Goal: Task Accomplishment & Management: Use online tool/utility

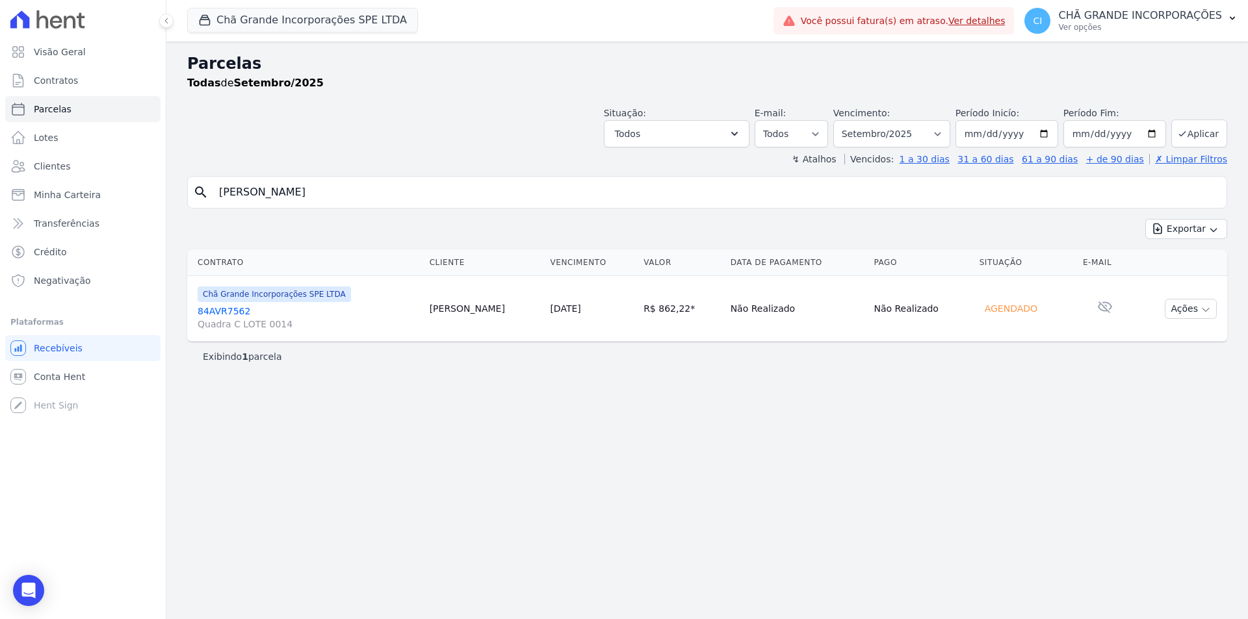
select select
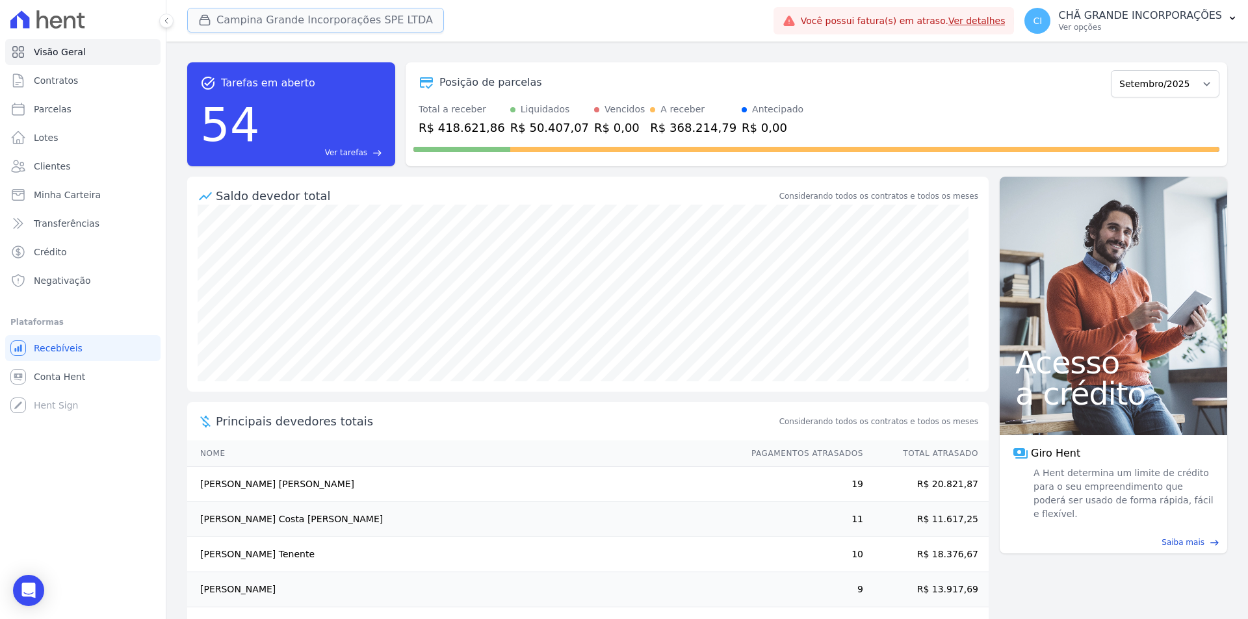
click at [290, 18] on button "Campina Grande Incorporações SPE LTDA" at bounding box center [315, 20] width 257 height 25
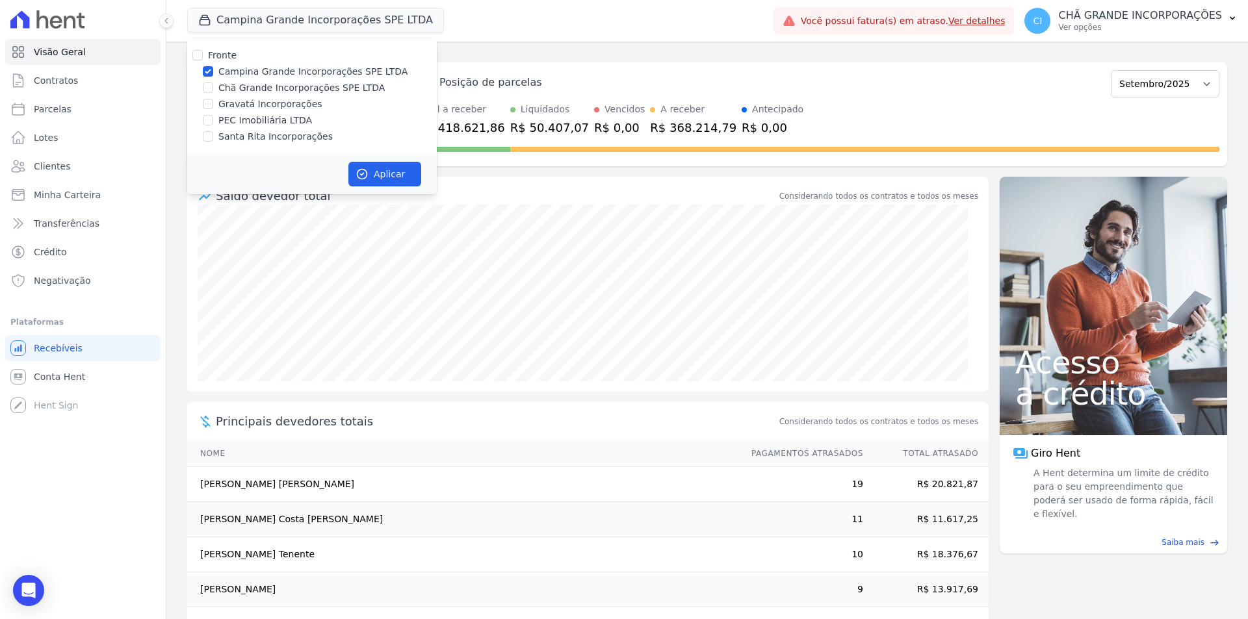
click at [238, 136] on label "Santa Rita Incorporações" at bounding box center [275, 137] width 114 height 14
click at [213, 136] on input "Santa Rita Incorporações" at bounding box center [208, 136] width 10 height 10
checkbox input "true"
click at [205, 64] on div "Fronte Campina Grande Incorporações SPE LTDA Chã Grande Incorporações SPE LTDA …" at bounding box center [312, 96] width 250 height 116
click at [205, 70] on input "Campina Grande Incorporações SPE LTDA" at bounding box center [208, 71] width 10 height 10
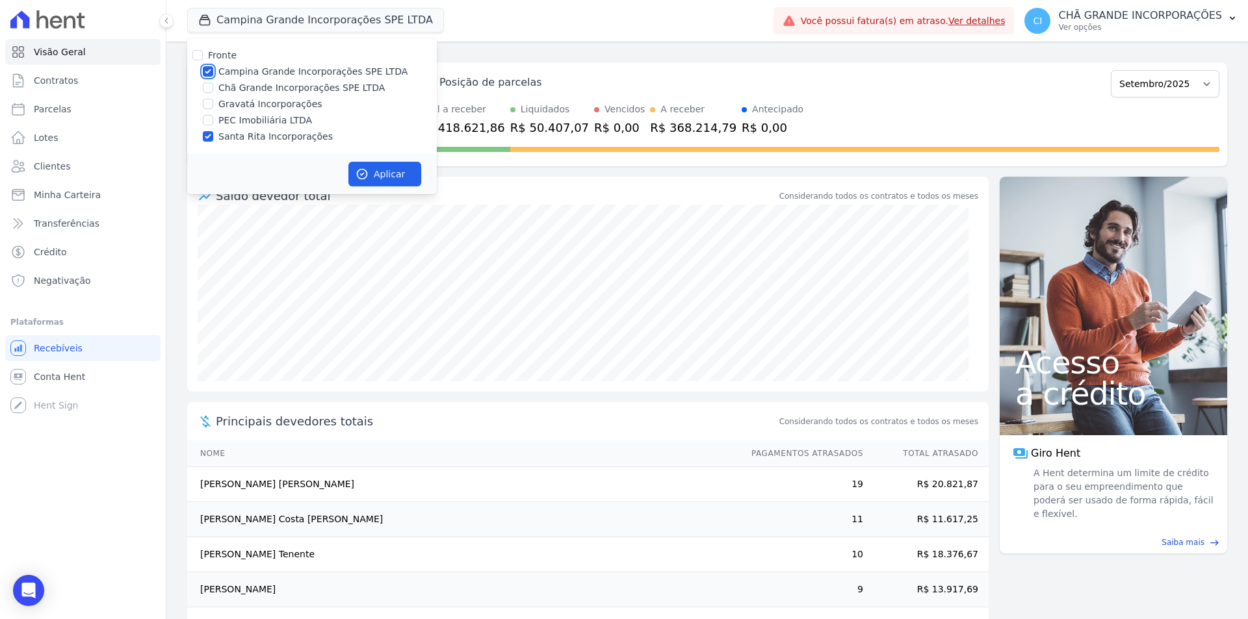
checkbox input "false"
click at [372, 173] on button "Aplicar" at bounding box center [384, 174] width 73 height 25
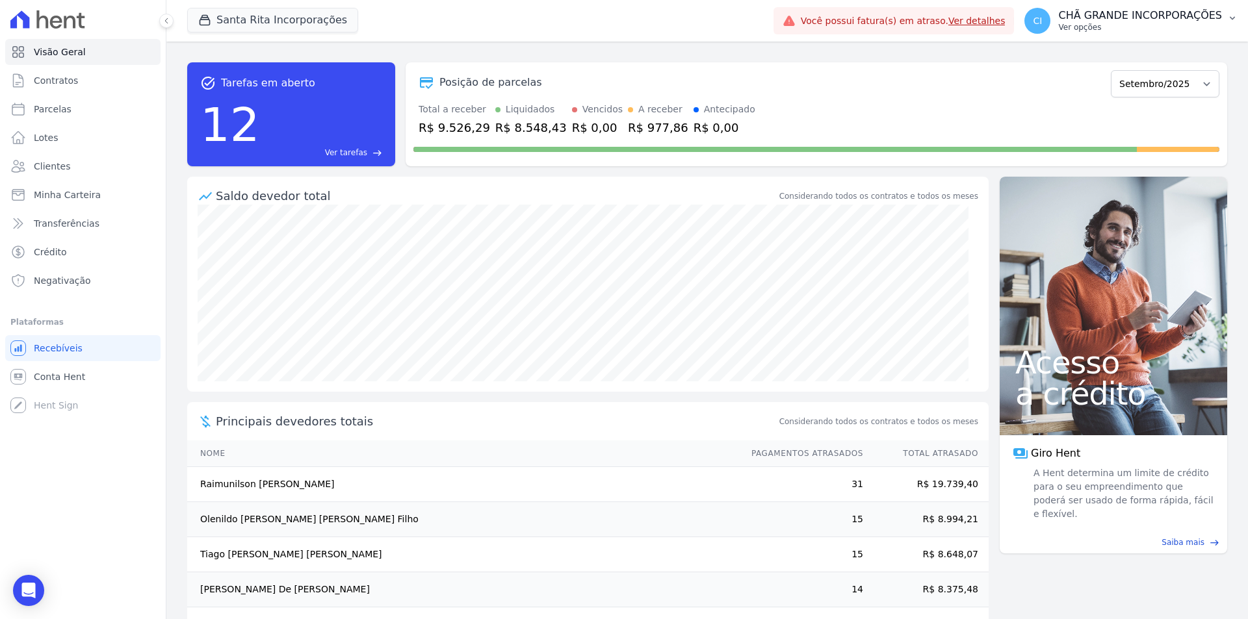
click at [1104, 22] on p "Ver opções" at bounding box center [1140, 27] width 164 height 10
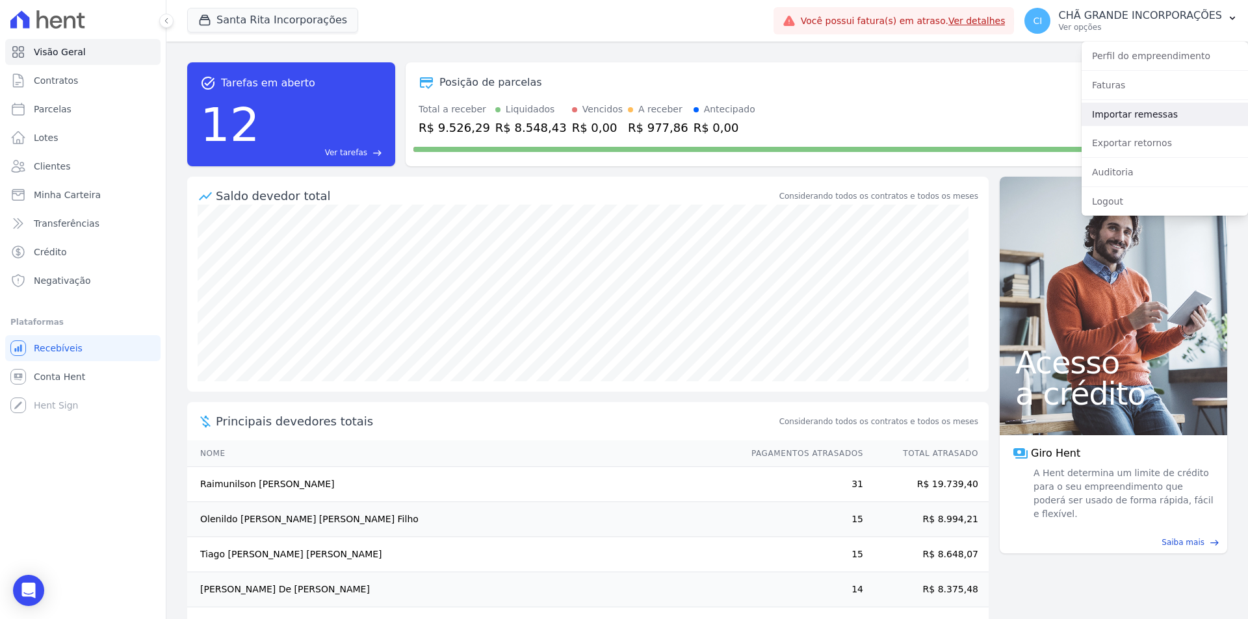
click at [1110, 111] on link "Importar remessas" at bounding box center [1164, 114] width 166 height 23
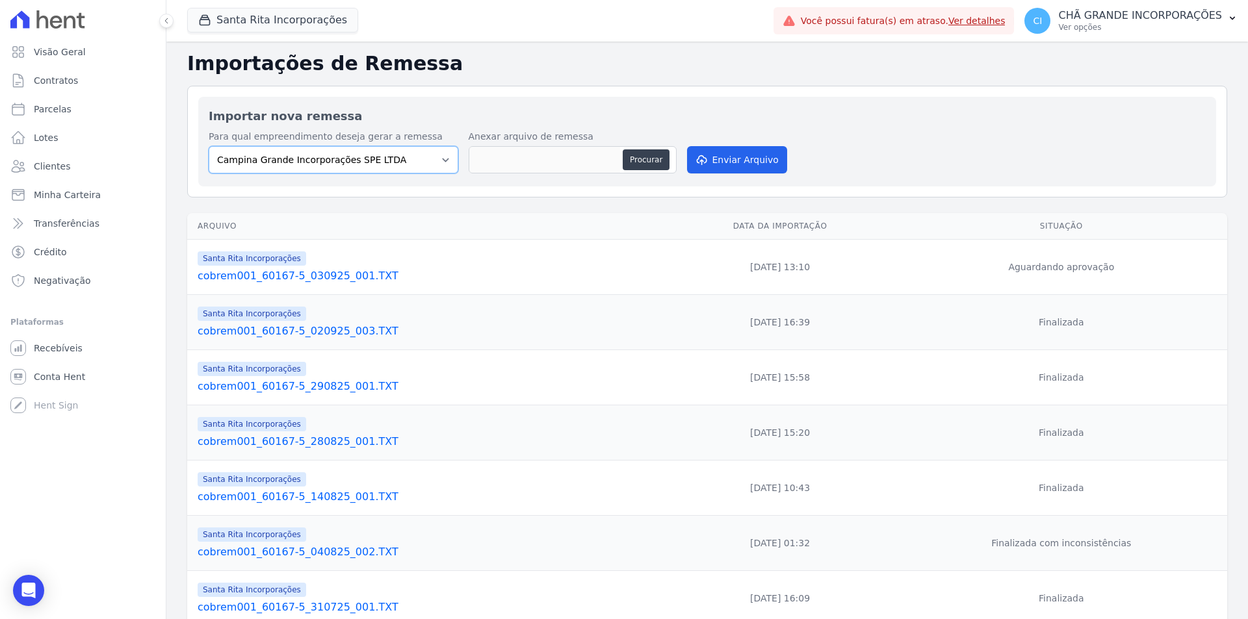
click at [291, 153] on select "Campina Grande Incorporações SPE LTDA Chã Grande Incorporações SPE LTDA Gravatá…" at bounding box center [334, 159] width 250 height 27
select select "ed892322-11d2-4dcb-9c39-39af078b50ed"
click at [209, 146] on select "Campina Grande Incorporações SPE LTDA Chã Grande Incorporações SPE LTDA Gravatá…" at bounding box center [334, 159] width 250 height 27
click at [646, 156] on button "Procurar" at bounding box center [646, 159] width 47 height 21
click at [343, 274] on link "cobrem001_60167-5_030925_001.TXT" at bounding box center [429, 276] width 462 height 16
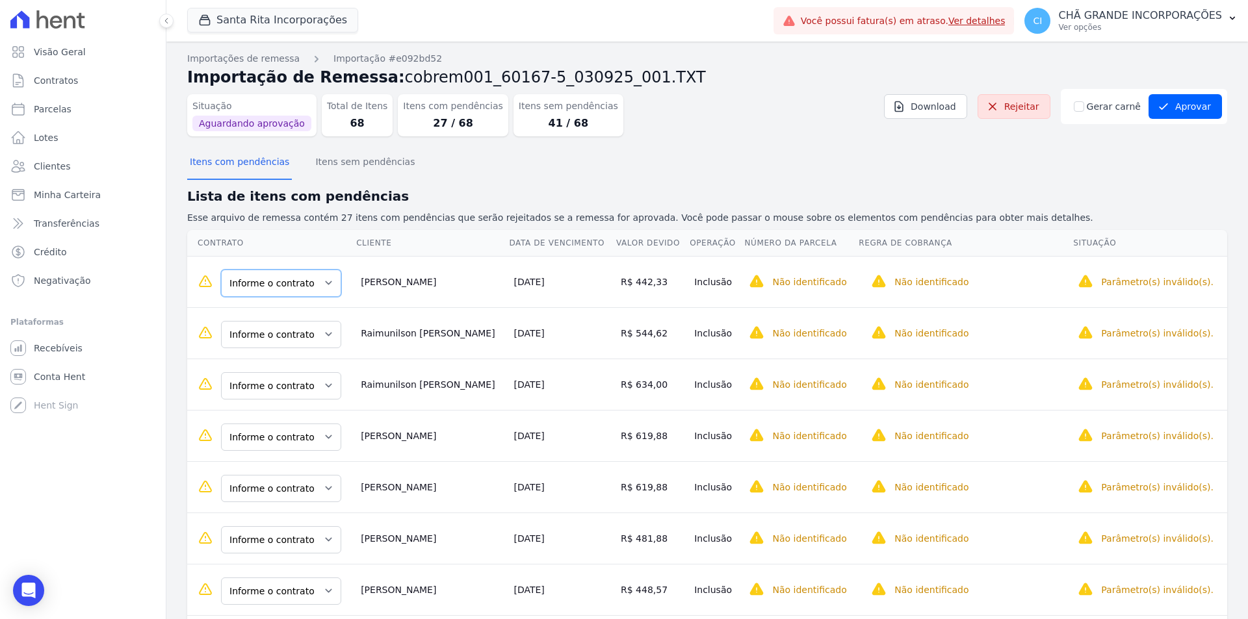
click at [312, 285] on select "Informe o contrato NSR8298 87NSR7894 87NSR8063" at bounding box center [281, 283] width 120 height 27
click at [313, 287] on select "Informe o contrato NSR8298 87NSR7894 87NSR8063" at bounding box center [281, 283] width 120 height 27
click at [318, 283] on select "Informe o contrato NSR8298 87NSR7894 87NSR8063" at bounding box center [281, 283] width 120 height 27
click at [316, 298] on td "Informe o contrato NSR8298 87NSR7894 87NSR8063" at bounding box center [271, 281] width 168 height 51
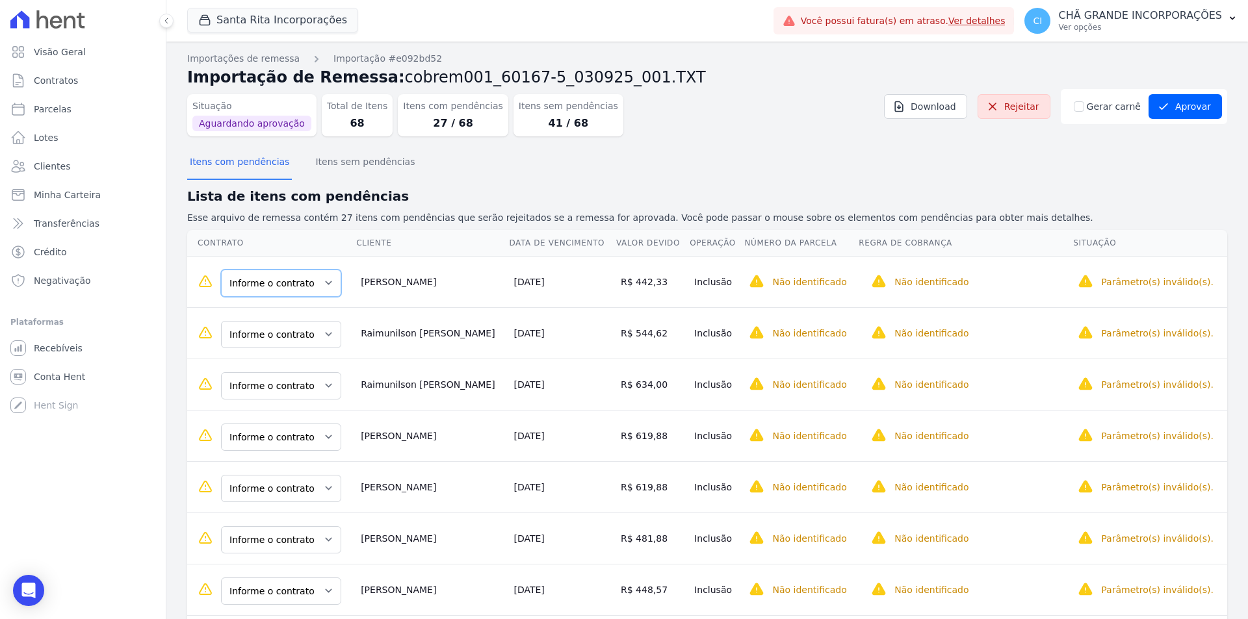
click at [320, 285] on select "Informe o contrato NSR8298 87NSR7894 87NSR8063" at bounding box center [281, 283] width 120 height 27
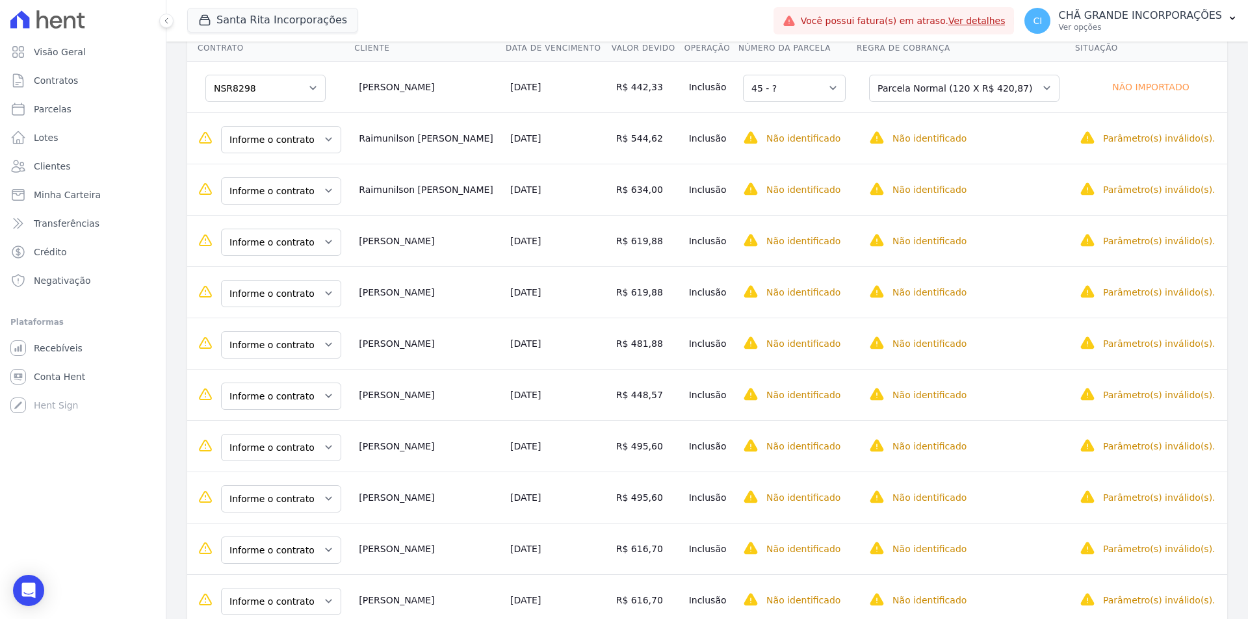
scroll to position [260, 0]
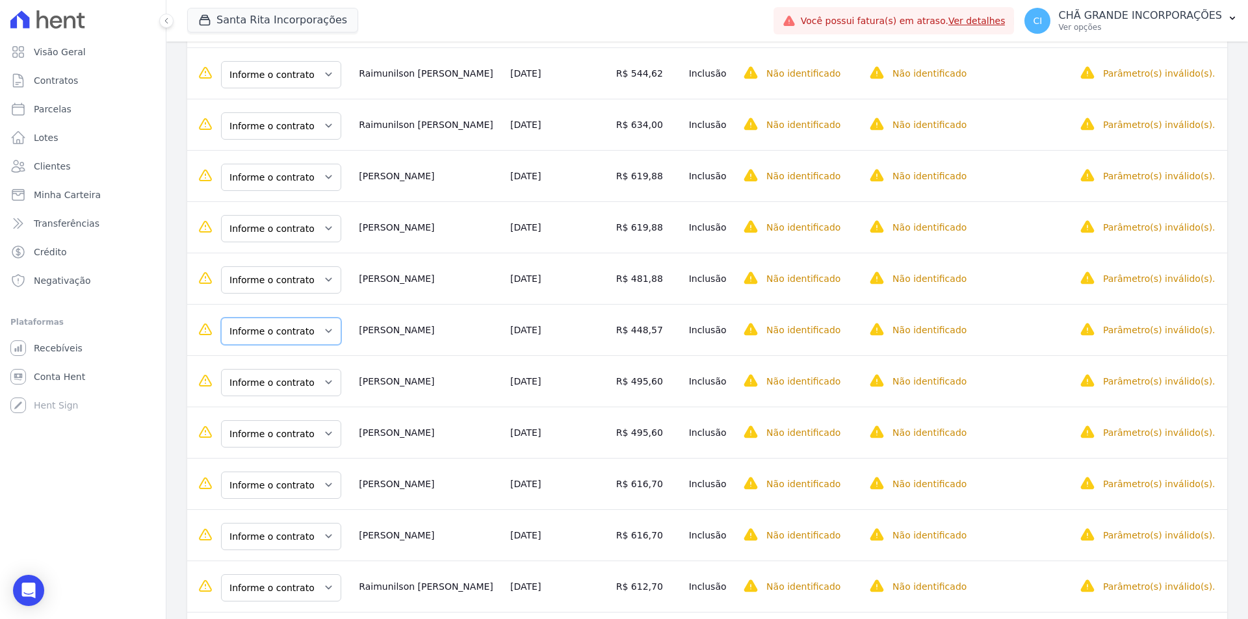
click at [281, 328] on select "Informe o contrato NSR8298 87NSR7894 87NSR8063" at bounding box center [281, 331] width 120 height 27
click at [302, 324] on select "Informe o contrato NSR8298 87NSR7894 87NSR8063" at bounding box center [281, 331] width 120 height 27
click at [305, 284] on select "Informe o contrato NSR8298 87NSR7894 87NSR8063" at bounding box center [281, 279] width 120 height 27
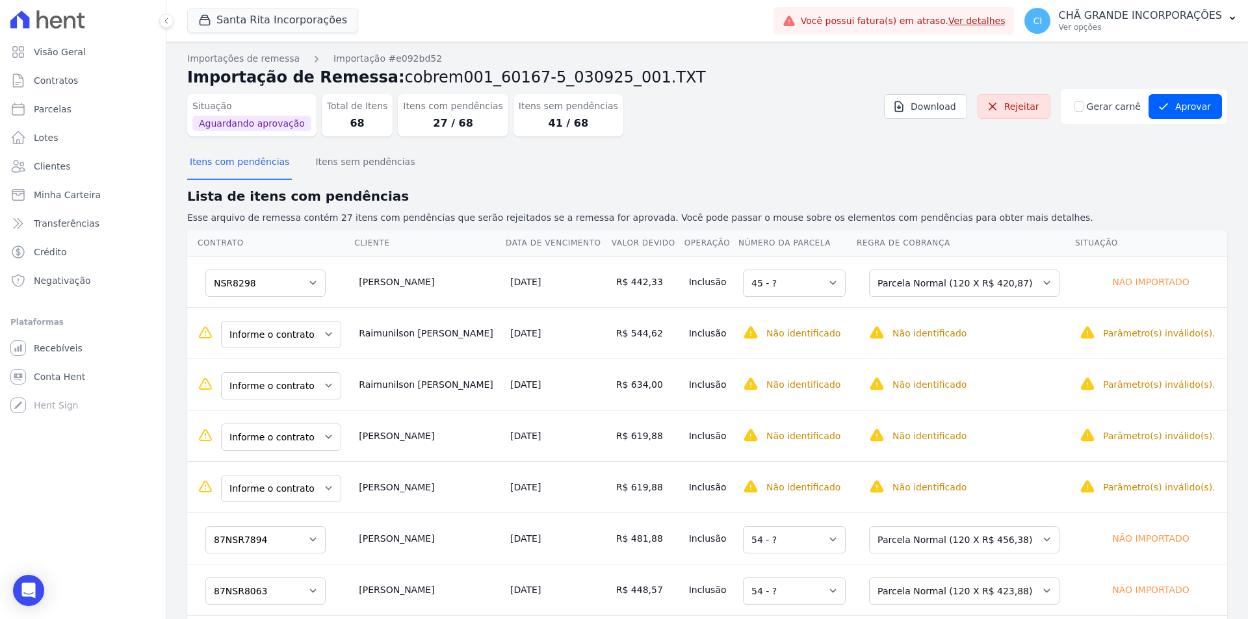
scroll to position [65, 0]
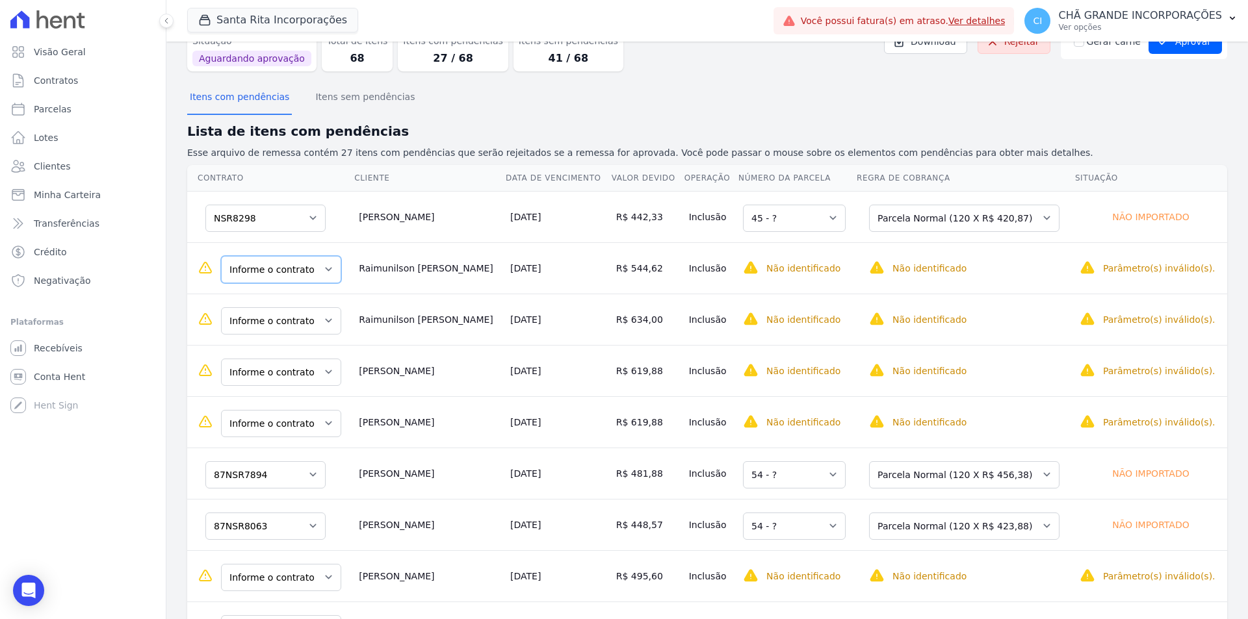
click at [318, 274] on select "Informe o contrato 87NSR0020011 87NSR0020012 87NSR8081 87NSR8082 87NSR8083 87NS…" at bounding box center [281, 269] width 120 height 27
click at [272, 263] on select "Informe o contrato 87NSR0020011 87NSR0020012 87NSR8081 87NSR8082 87NSR8083 87NS…" at bounding box center [281, 269] width 120 height 27
click at [285, 320] on select "Informe o contrato 87NSR0020011 87NSR0020012 87NSR8081 87NSR8082 87NSR8083 87NS…" at bounding box center [281, 320] width 120 height 27
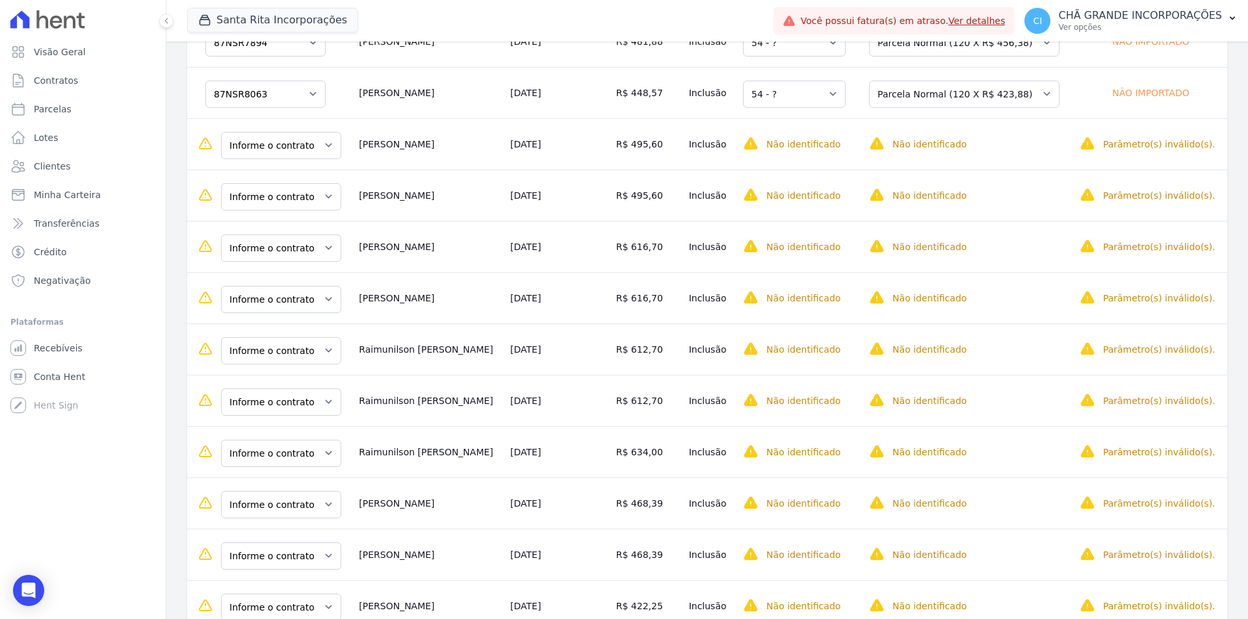
scroll to position [585, 0]
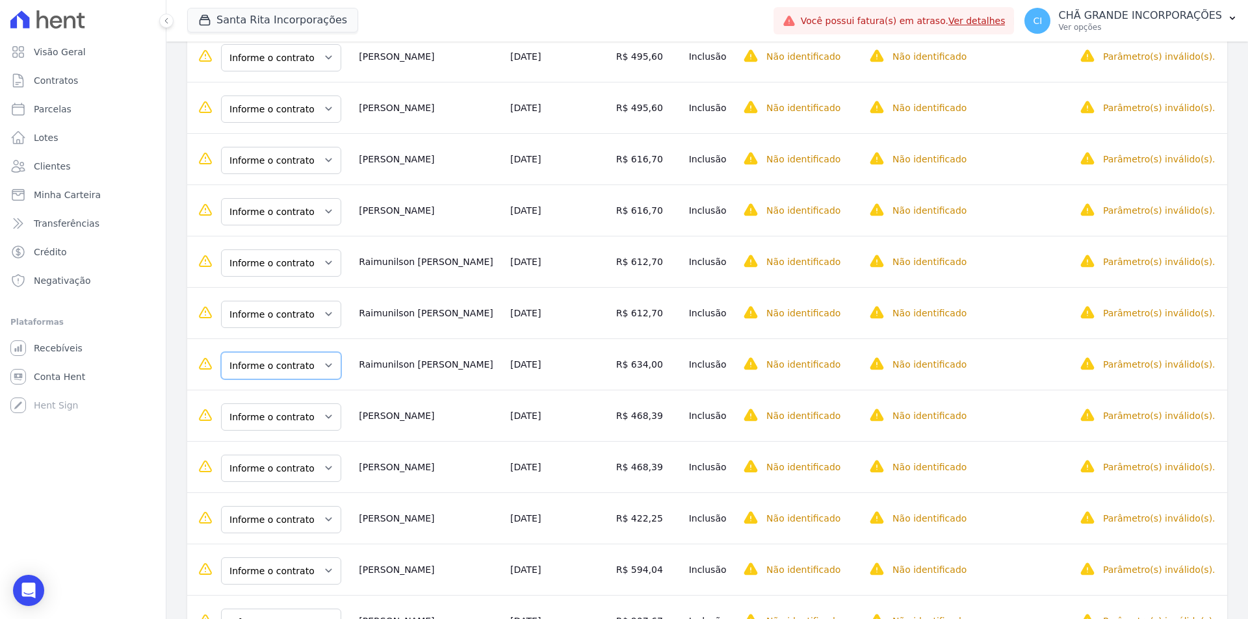
click at [274, 361] on select "Informe o contrato 87NSR0020011 87NSR0020012 87NSR8081 87NSR8082 87NSR8083 87NS…" at bounding box center [281, 365] width 120 height 27
click at [316, 305] on select "Informe o contrato 87NSR0020011 87NSR0020012 87NSR8081 87NSR8082 87NSR8083 87NS…" at bounding box center [281, 314] width 120 height 27
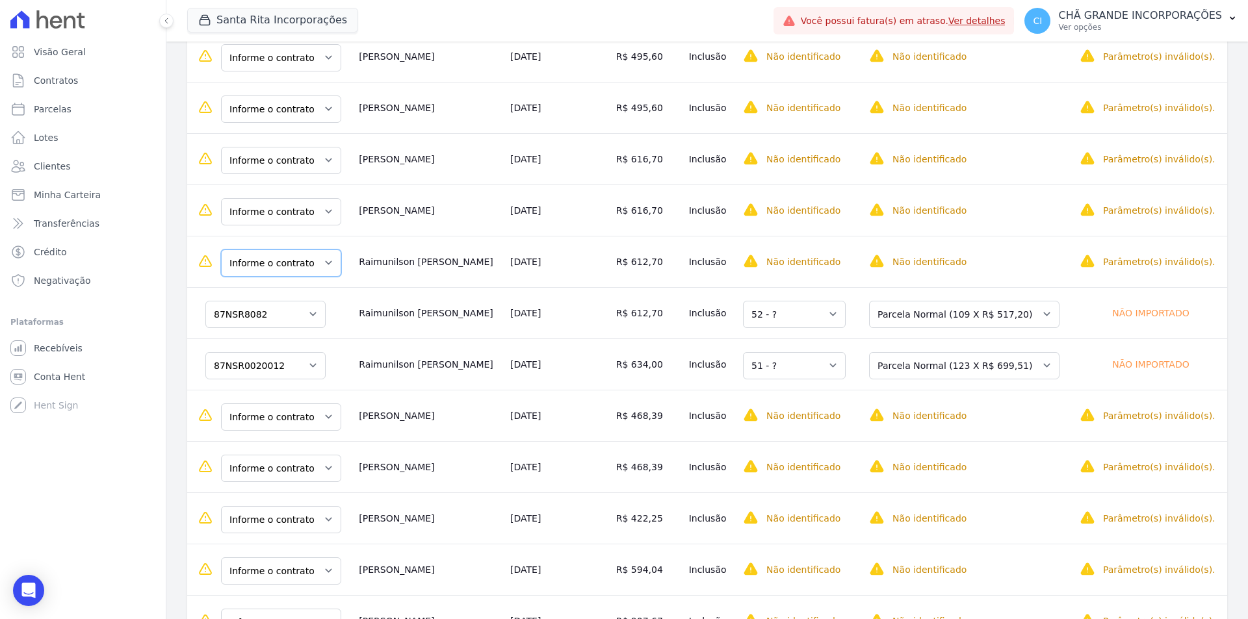
click at [283, 264] on select "Informe o contrato 87NSR0020011 87NSR0020012 87NSR8081 87NSR8082 87NSR8083 87NS…" at bounding box center [281, 263] width 120 height 27
click at [287, 266] on select "Informe o contrato 87NSR0020011 87NSR0020012 87NSR8081 87NSR8082 87NSR8083 87NS…" at bounding box center [281, 263] width 120 height 27
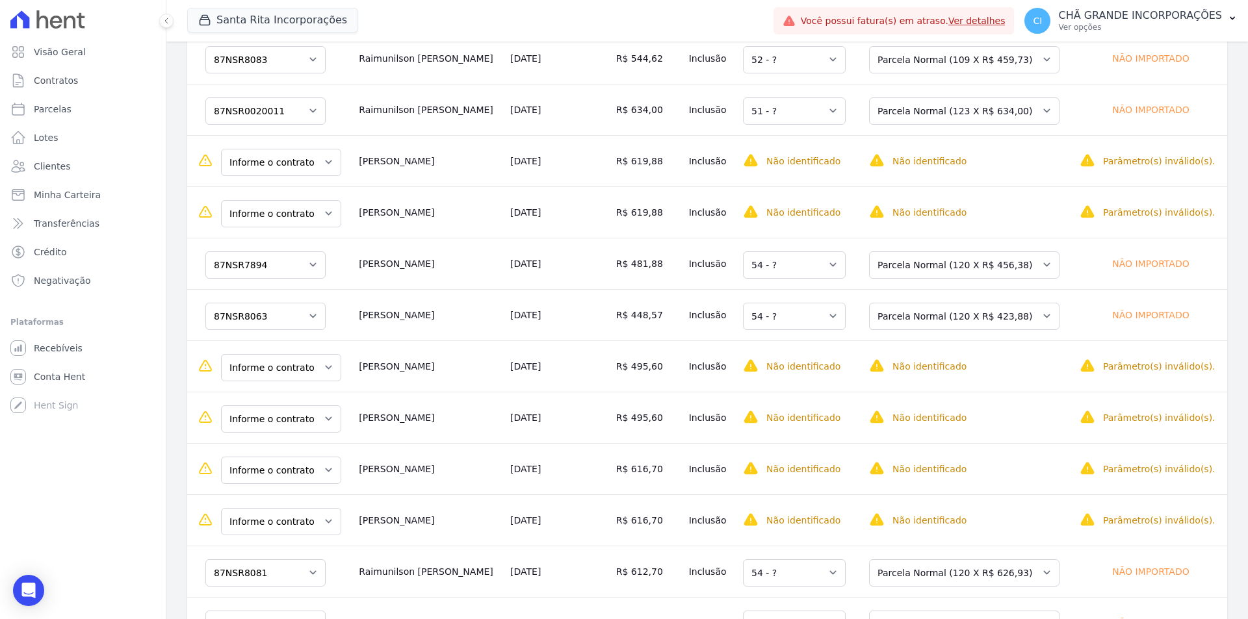
scroll to position [260, 0]
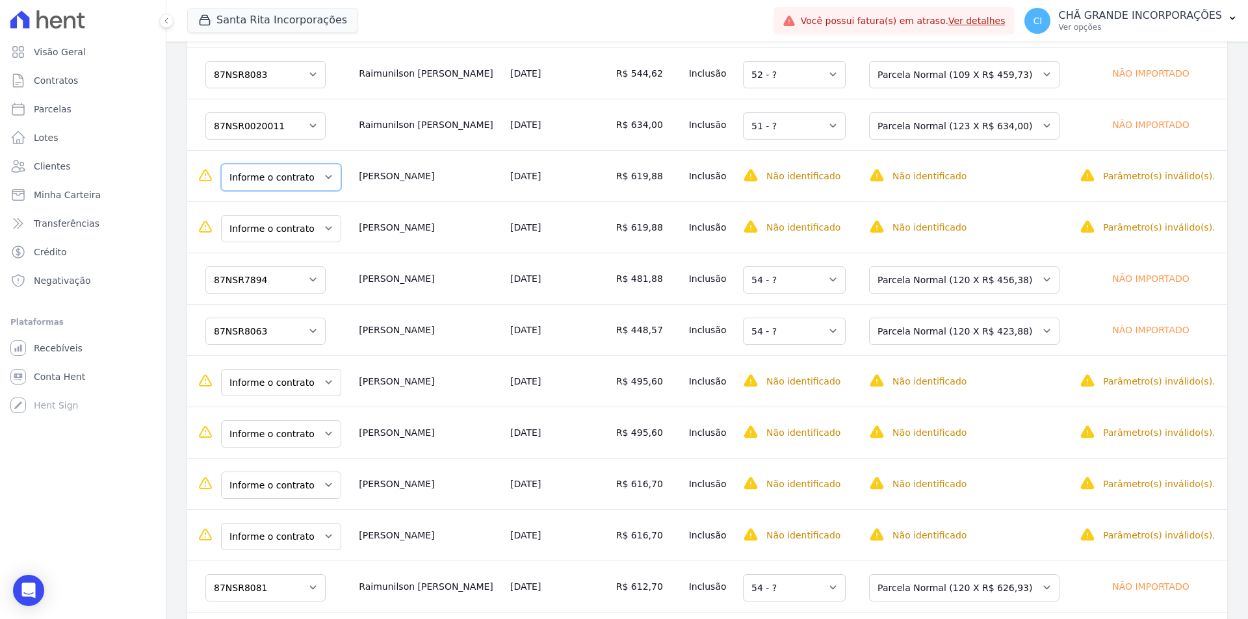
click at [307, 181] on select "Informe o contrato 87NSR2001 87NSR7835" at bounding box center [281, 177] width 120 height 27
click at [298, 231] on select "Informe o contrato 87NSR2001 87NSR7835" at bounding box center [281, 228] width 120 height 27
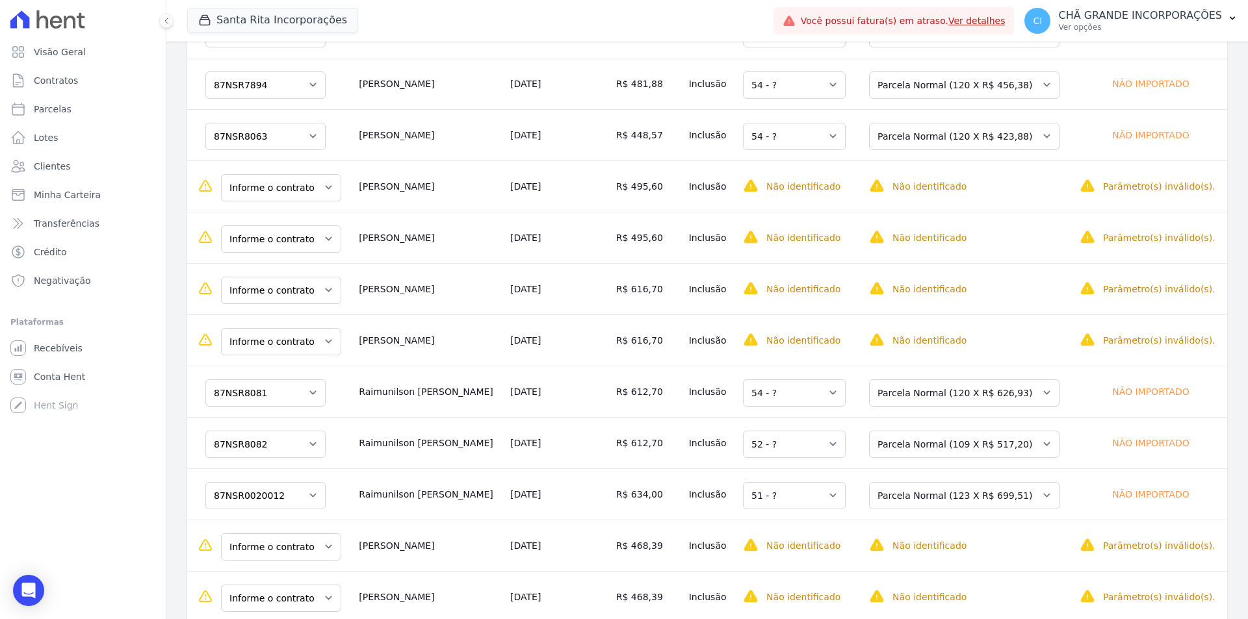
scroll to position [520, 0]
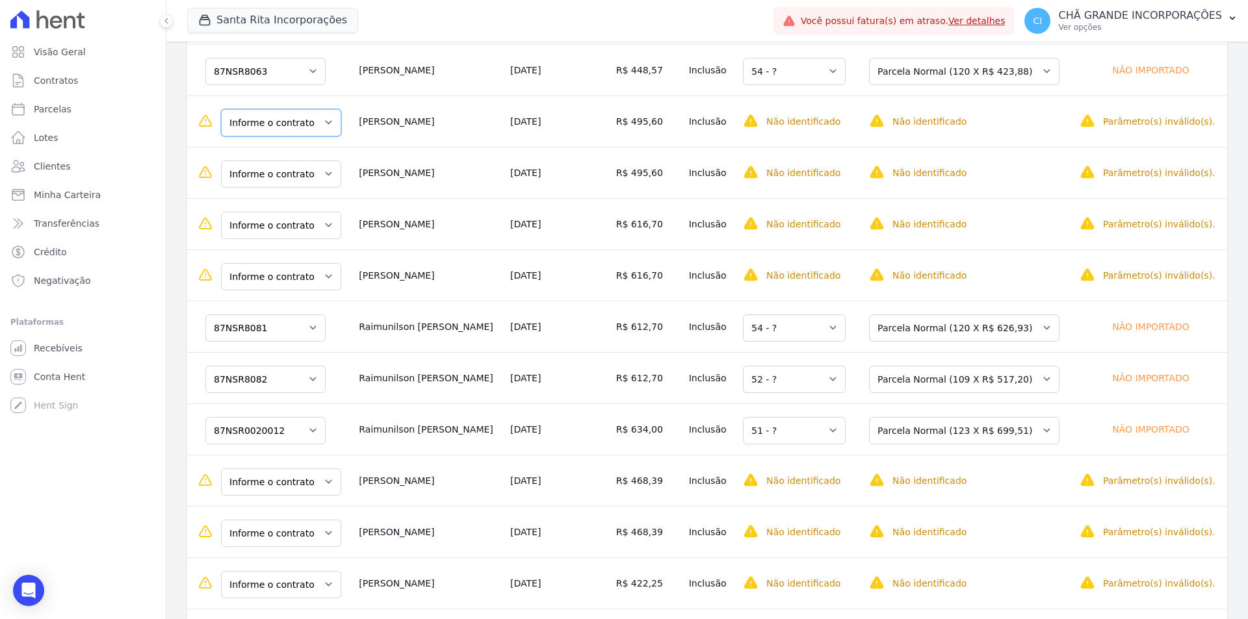
click at [279, 132] on select "Informe o contrato 87NSR8086 87NSR8087" at bounding box center [281, 122] width 120 height 27
click at [285, 176] on select "Informe o contrato 87NSR8086 87NSR8087" at bounding box center [281, 174] width 120 height 27
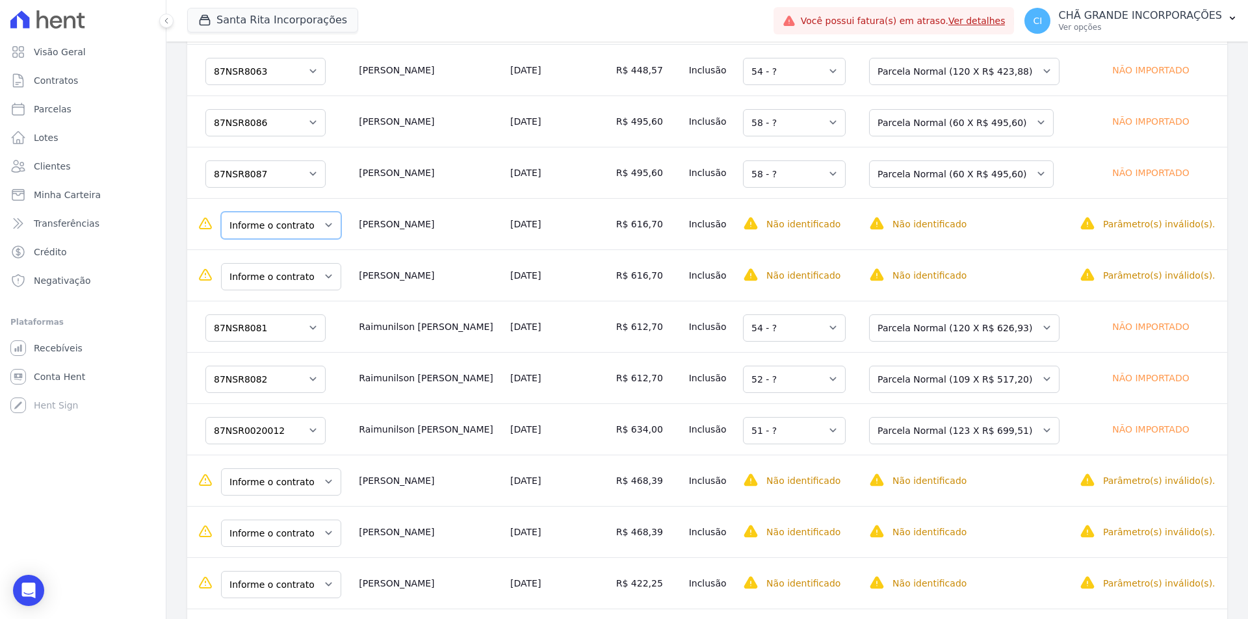
click at [263, 219] on select "Informe o contrato 87NSR7980 87NSR7978" at bounding box center [281, 225] width 120 height 27
click at [283, 225] on select "Informe o contrato 87NSR7980 87NSR7978" at bounding box center [265, 225] width 120 height 27
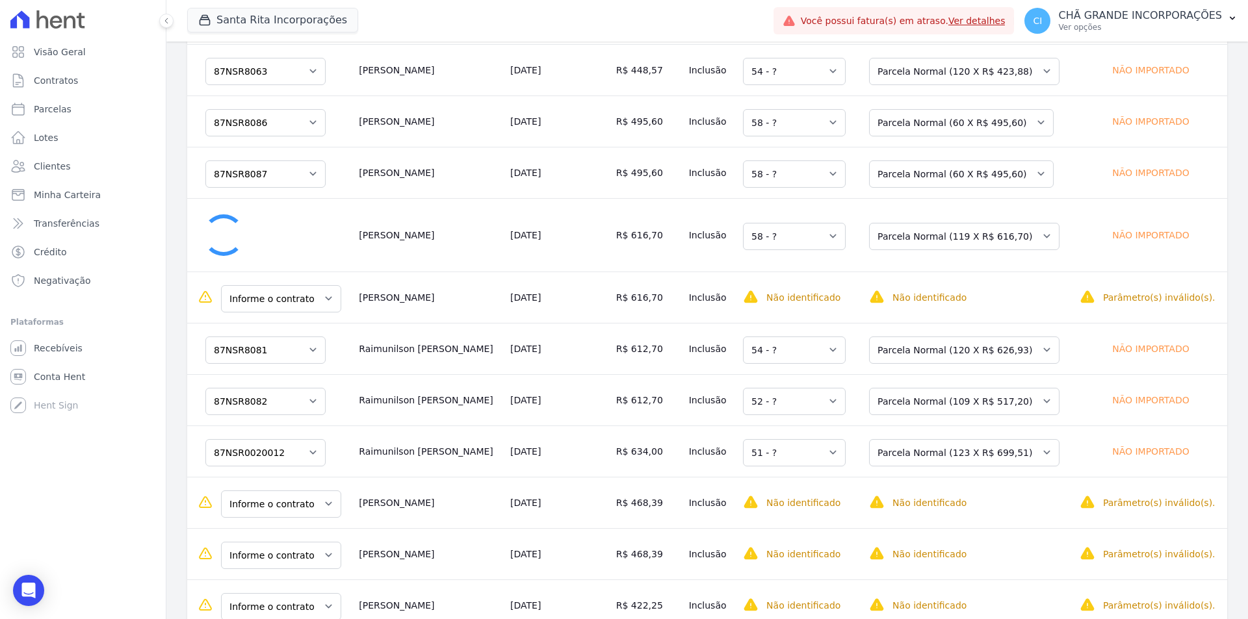
select select "none"
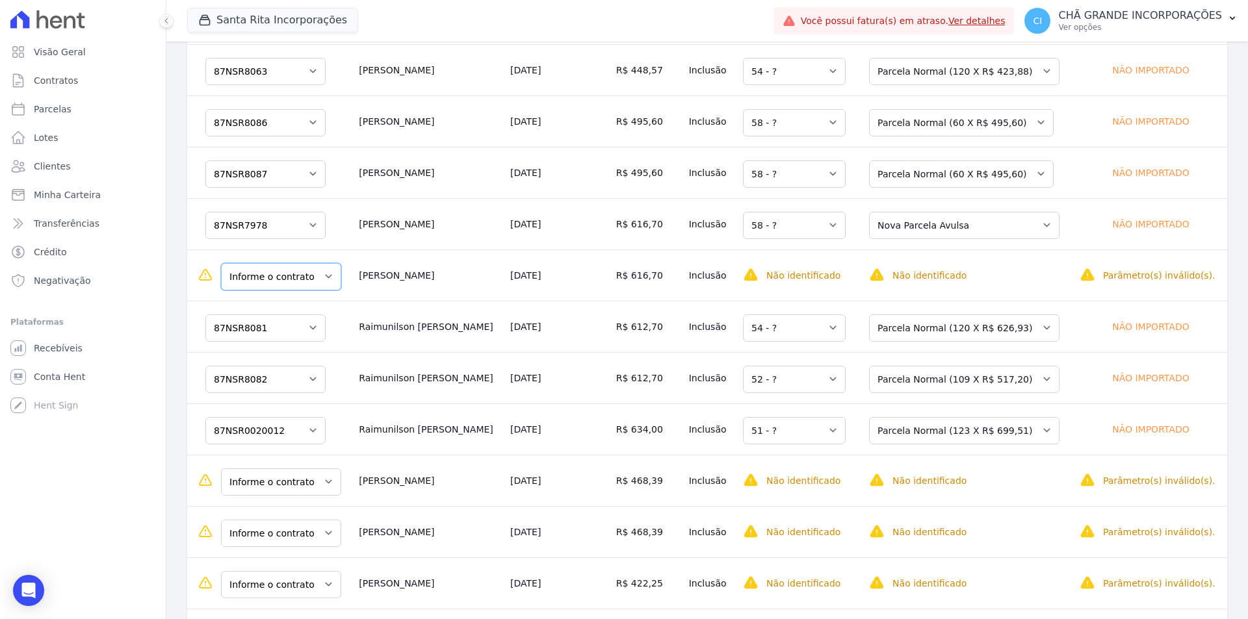
click at [283, 281] on select "Informe o contrato 87NSR7980 87NSR7978" at bounding box center [281, 276] width 120 height 27
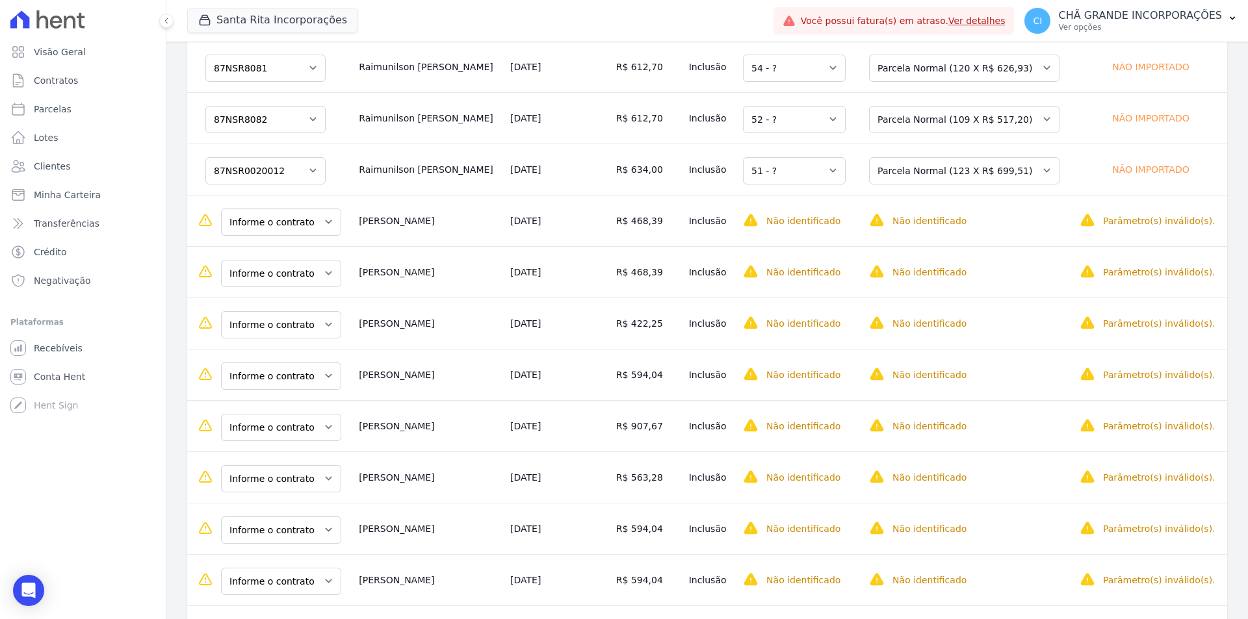
scroll to position [845, 0]
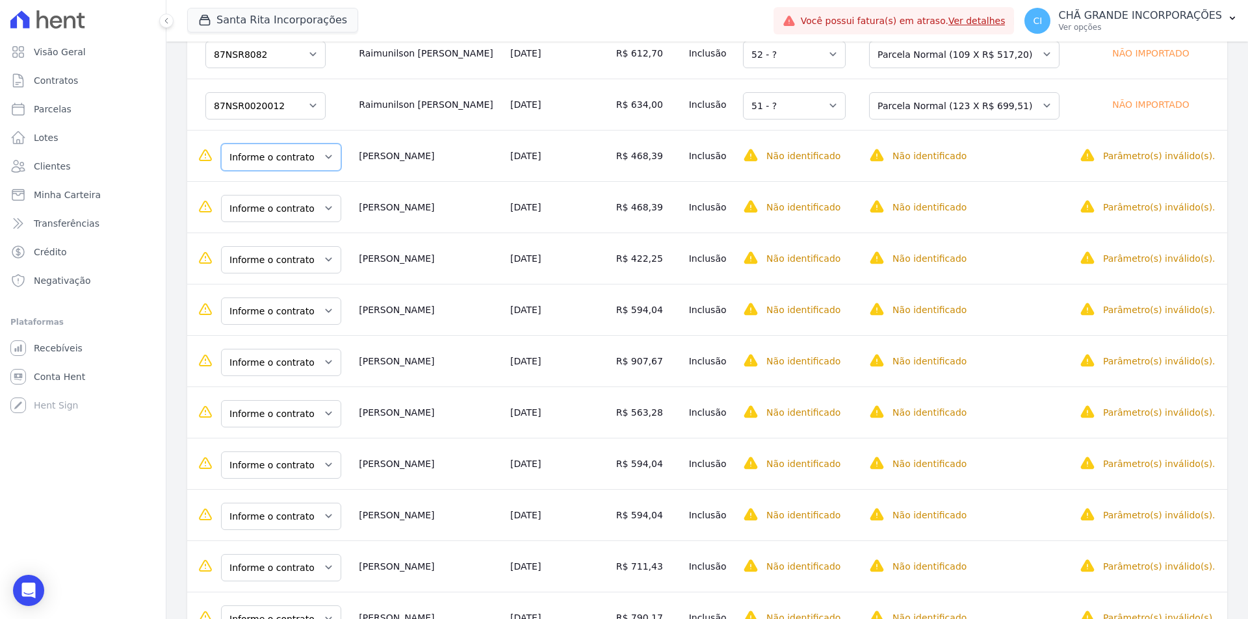
click at [288, 160] on select "Informe o contrato NSR7955 NSR7956" at bounding box center [281, 157] width 120 height 27
click at [287, 211] on select "Informe o contrato NSR7955 NSR7956" at bounding box center [281, 208] width 120 height 27
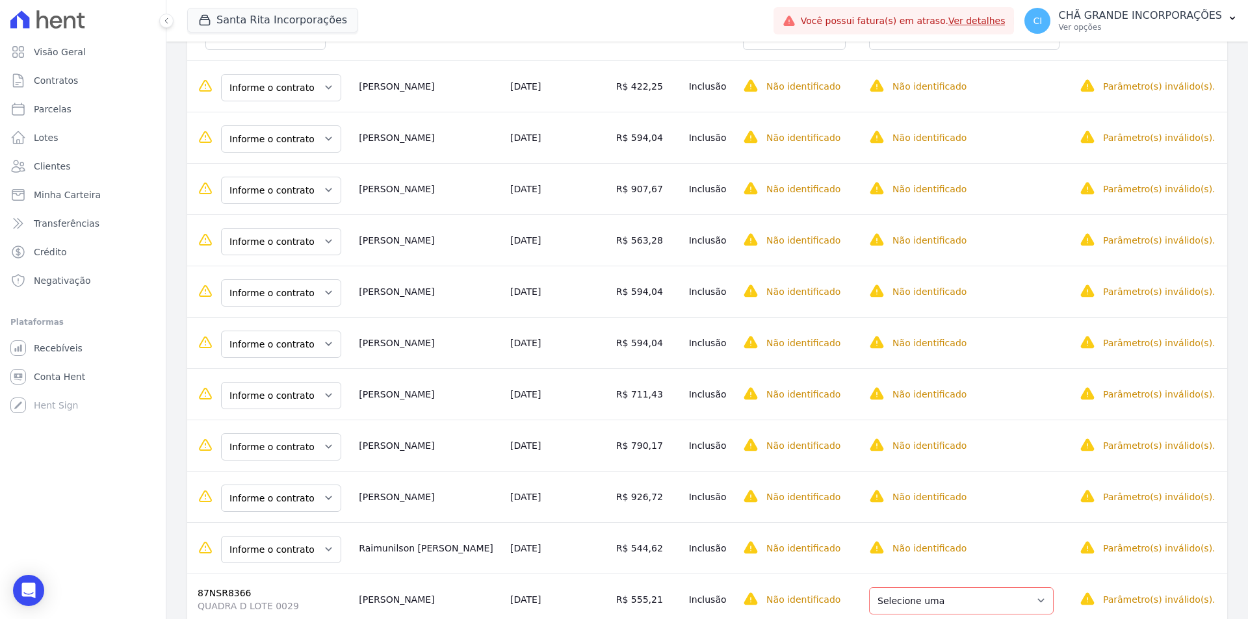
scroll to position [1040, 0]
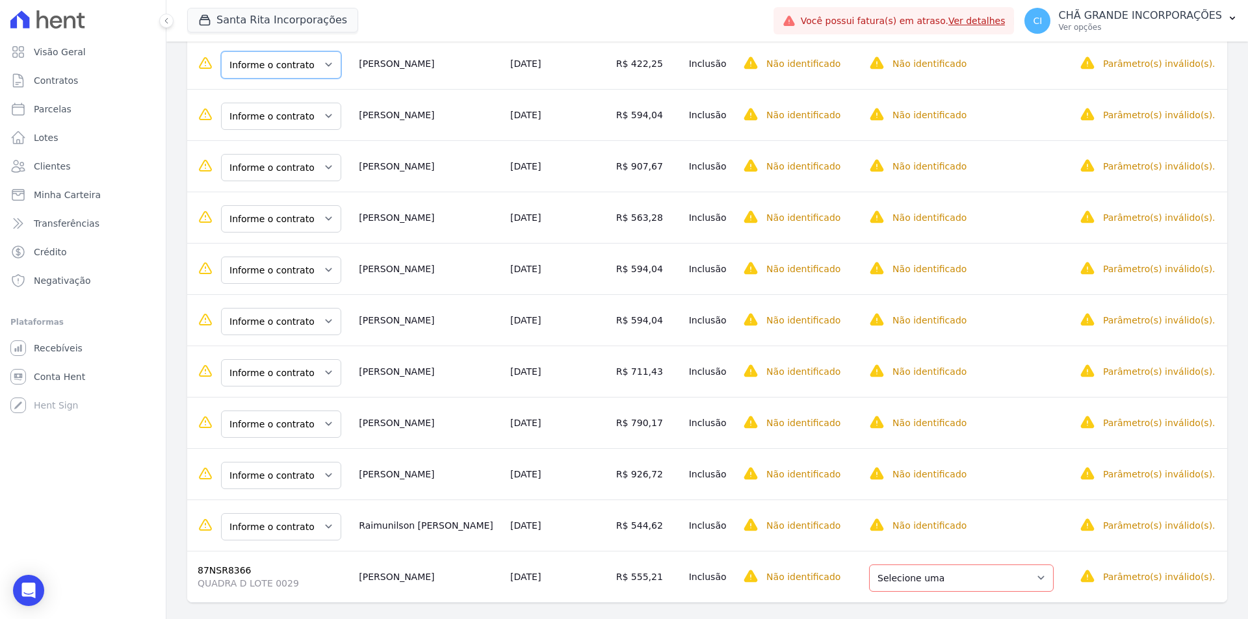
click at [302, 69] on select "Informe o contrato 87NSR8900 87SNR8900" at bounding box center [281, 64] width 120 height 27
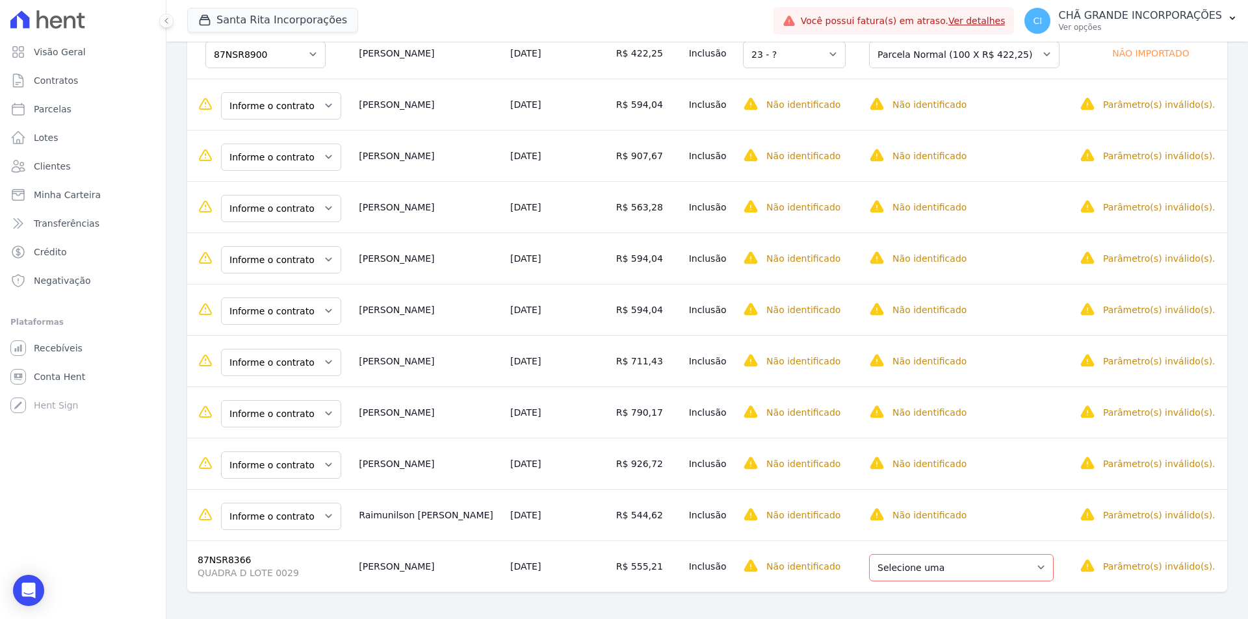
scroll to position [1055, 0]
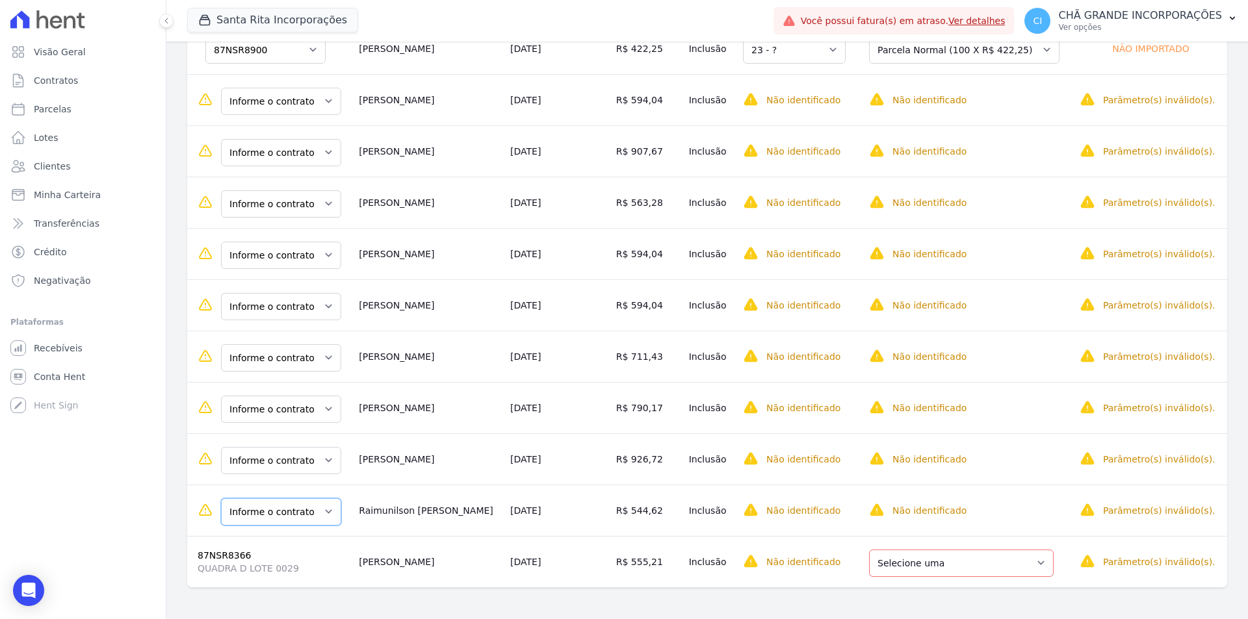
click at [285, 507] on select "Informe o contrato 87NSR0020011 87NSR0020012 87NSR8081 87NSR8082 87NSR8083 87NS…" at bounding box center [281, 511] width 120 height 27
click at [877, 564] on select "Selecione uma Nova Parcela Avulsa Parcela Avulsa Existente Parcela Normal (60 X…" at bounding box center [961, 563] width 185 height 27
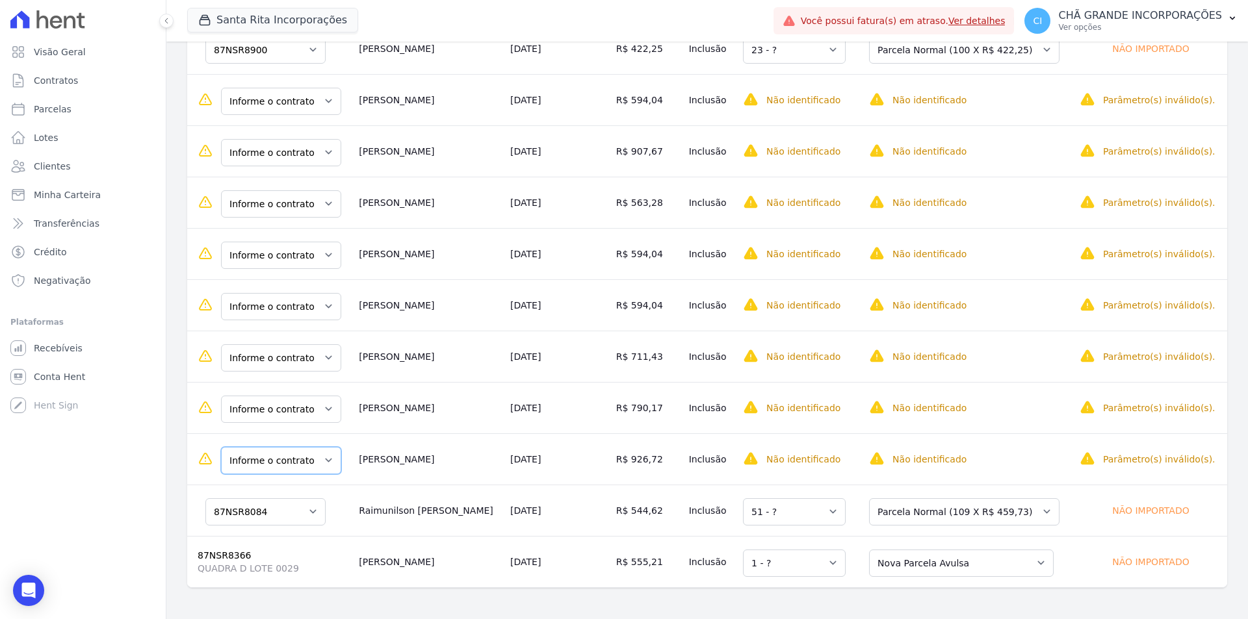
click at [298, 452] on select "Informe o contrato 87NSR8368 87NSR8397 87NSR6130 87NSR6129 87NSR6128 87NSR6158 …" at bounding box center [281, 460] width 120 height 27
click at [303, 467] on select "Informe o contrato 87NSR8368 87NSR8397 87NSR6130 87NSR6129 87NSR6128 87NSR6158 …" at bounding box center [281, 460] width 120 height 27
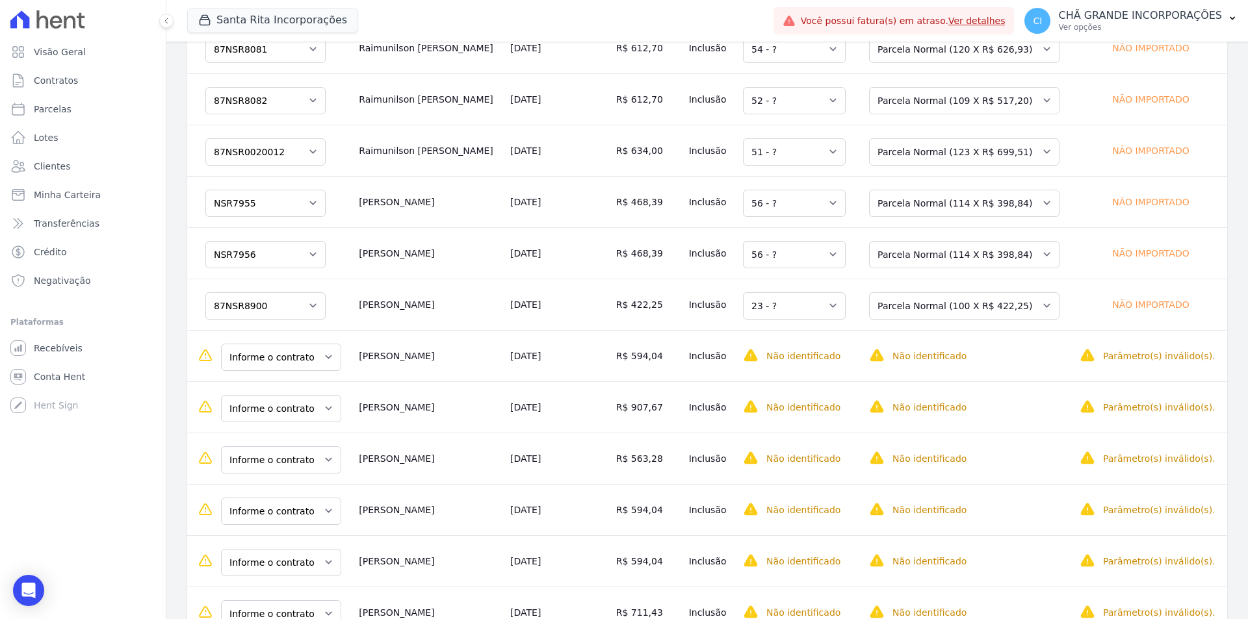
scroll to position [795, 0]
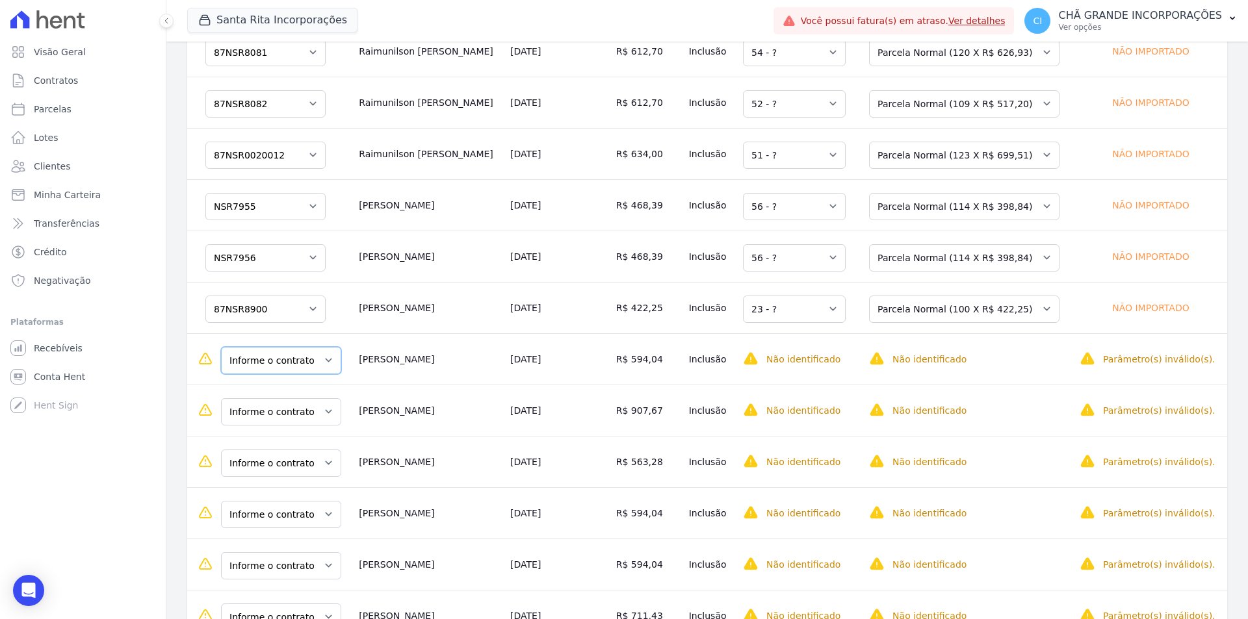
click at [295, 362] on select "Informe o contrato 87NSR8368 87NSR8397 87NSR6130 87NSR6129 87NSR6128 87NSR6158 …" at bounding box center [281, 360] width 120 height 27
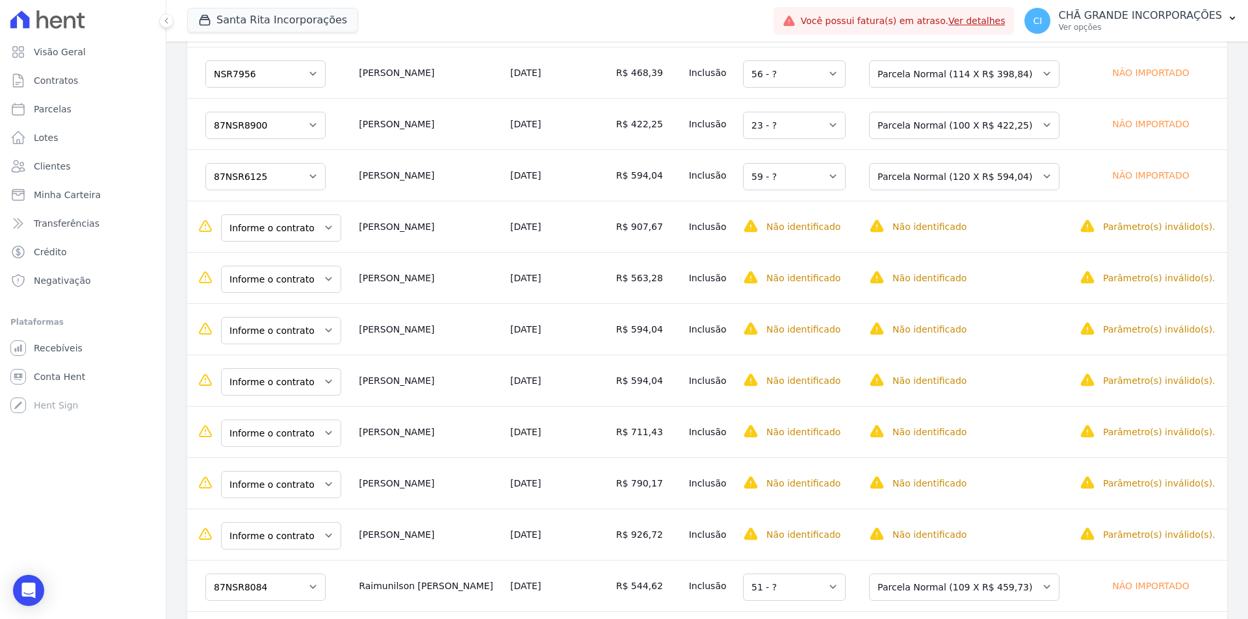
scroll to position [990, 0]
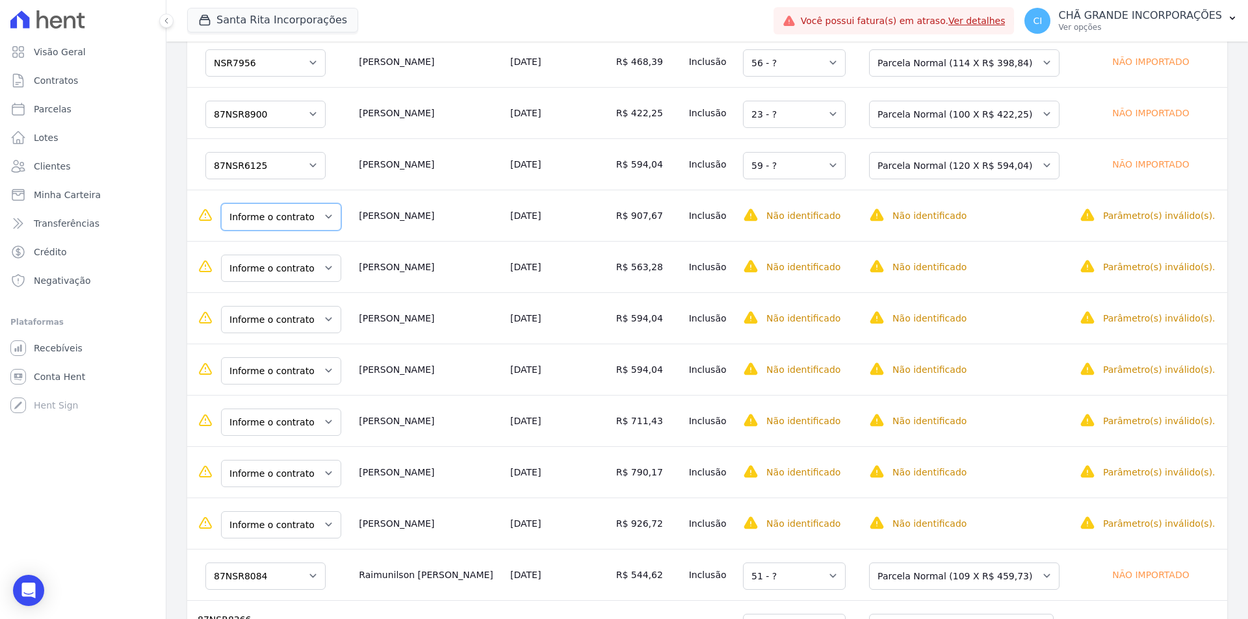
click at [303, 215] on select "Informe o contrato 87NSR8368 87NSR8397 87NSR6130 87NSR6129 87NSR6128 87NSR6158 …" at bounding box center [281, 216] width 120 height 27
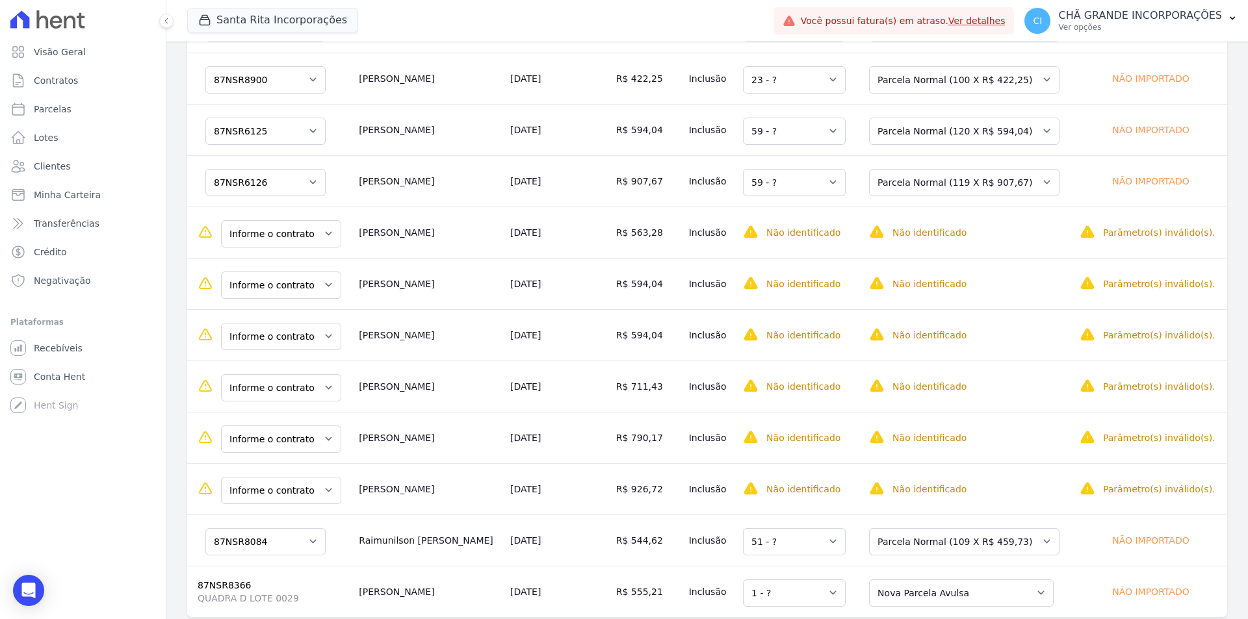
scroll to position [1055, 0]
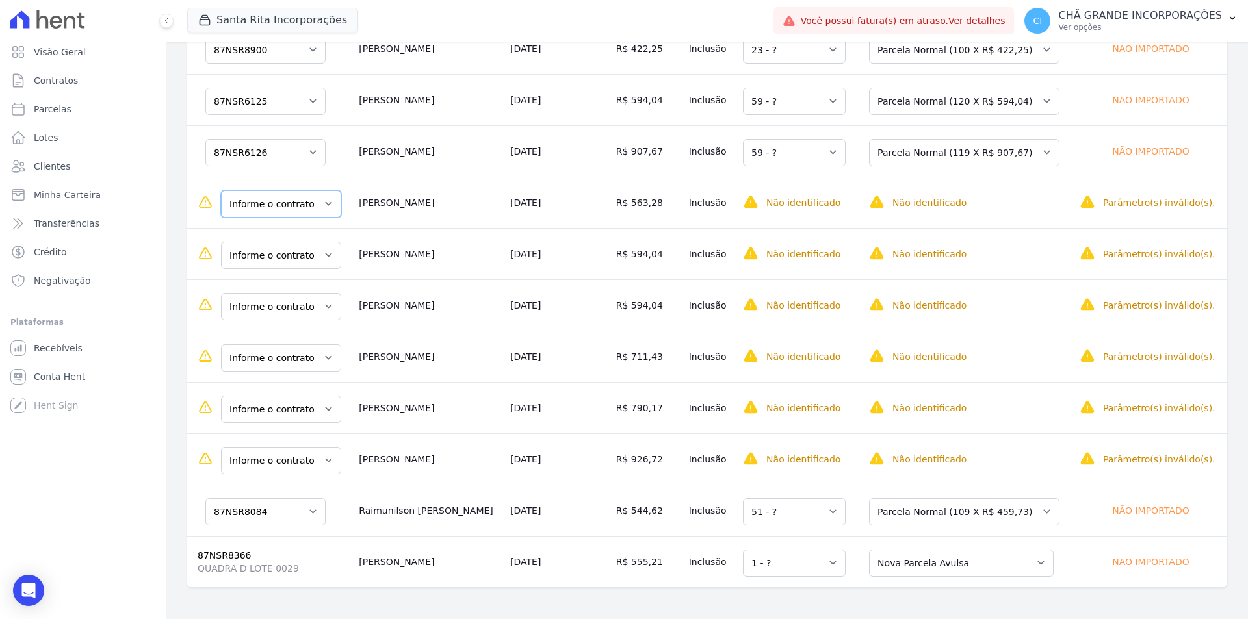
click at [283, 211] on select "Informe o contrato 87NSR8368 87NSR8397 87NSR6130 87NSR6129 87NSR6128 87NSR6158 …" at bounding box center [281, 203] width 120 height 27
click at [309, 251] on select "Informe o contrato 87NSR8368 87NSR8397 87NSR6130 87NSR6129 87NSR6128 87NSR6158 …" at bounding box center [281, 255] width 120 height 27
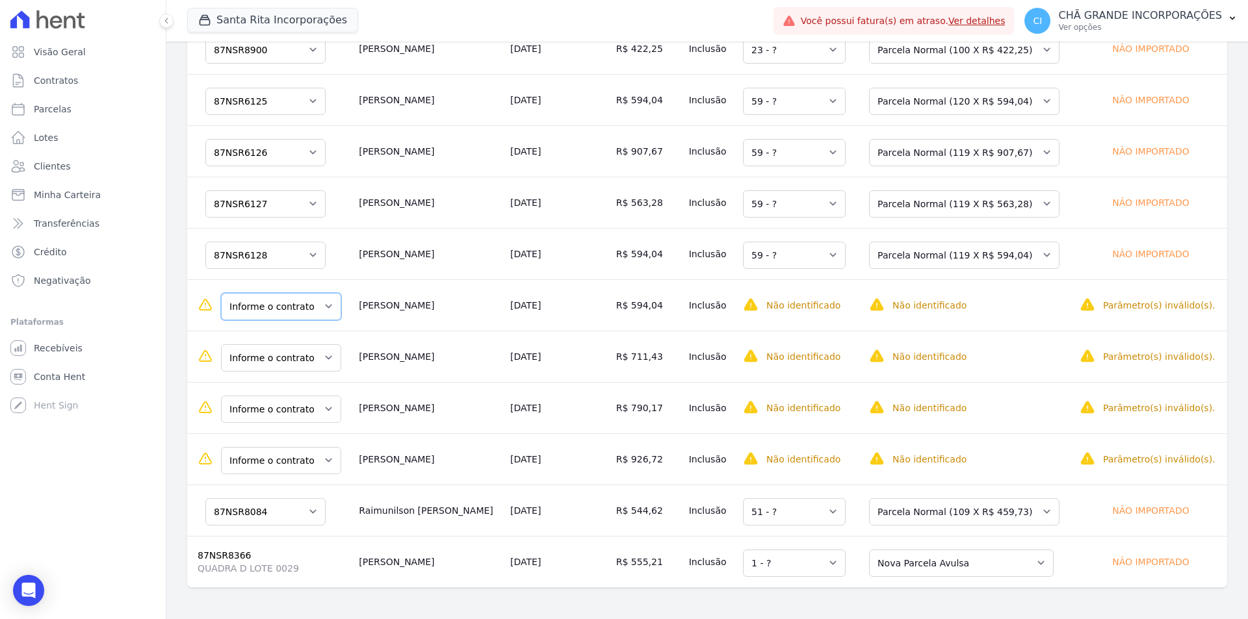
click at [290, 305] on select "Informe o contrato 87NSR8368 87NSR8397 87NSR6130 87NSR6129 87NSR6128 87NSR6158 …" at bounding box center [281, 306] width 120 height 27
click at [296, 355] on select "Informe o contrato 87NSR8368 87NSR8397 87NSR6130 87NSR6129 87NSR6128 87NSR6158 …" at bounding box center [281, 357] width 120 height 27
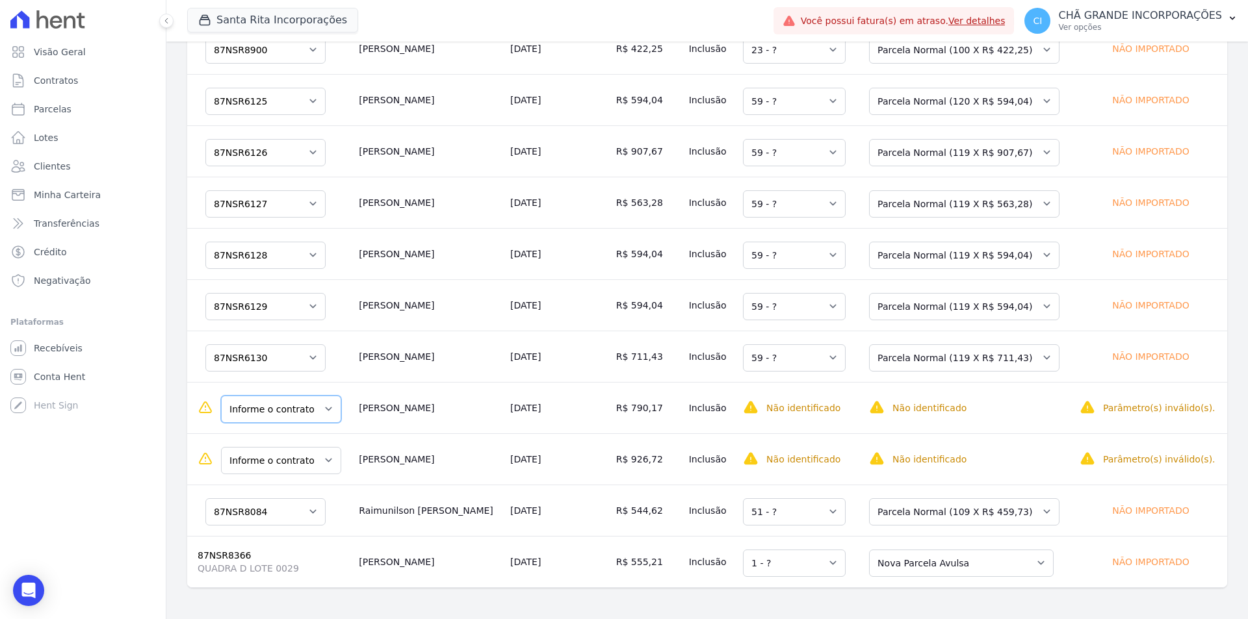
click at [276, 412] on select "Informe o contrato 87NSR8368 87NSR8397 87NSR6130 87NSR6129 87NSR6128 87NSR6158 …" at bounding box center [281, 409] width 120 height 27
click at [285, 412] on select "Informe o contrato 87NSR8368 87NSR8397 87NSR6130 87NSR6129 87NSR6128 87NSR6158 …" at bounding box center [281, 409] width 120 height 27
click at [285, 411] on select "Informe o contrato 87NSR8368 87NSR8397 87NSR6130 87NSR6129 87NSR6128 87NSR6158 …" at bounding box center [281, 409] width 120 height 27
click at [283, 466] on select "Informe o contrato 87NSR8368 87NSR8397 87NSR6130 87NSR6129 87NSR6128 87NSR6158 …" at bounding box center [281, 460] width 120 height 27
click at [274, 406] on select "Informe o contrato 87NSR8368 87NSR8397 87NSR6130 87NSR6129 87NSR6128 87NSR6158 …" at bounding box center [281, 409] width 120 height 27
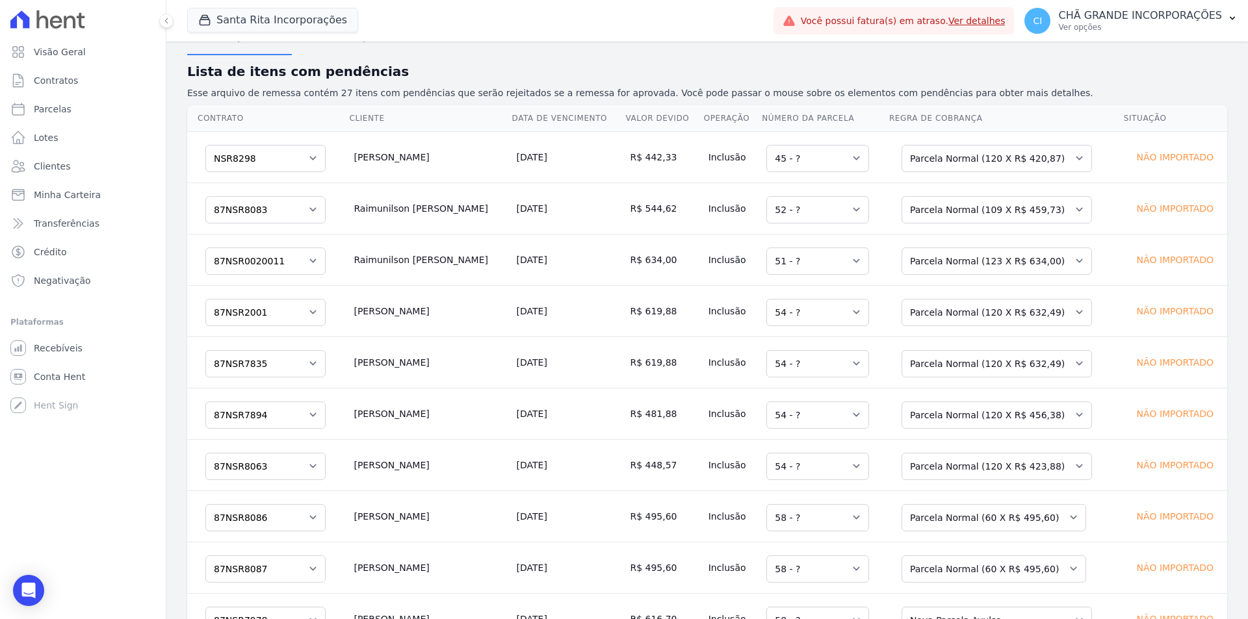
scroll to position [0, 0]
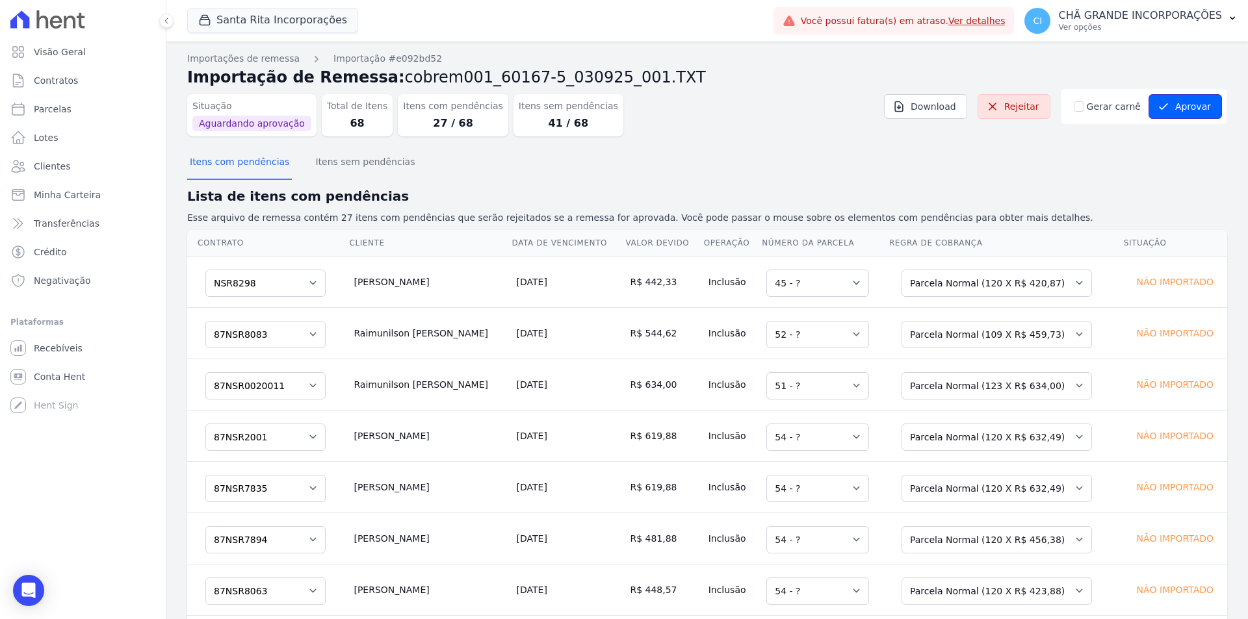
click at [1180, 103] on button "Aprovar" at bounding box center [1184, 106] width 73 height 25
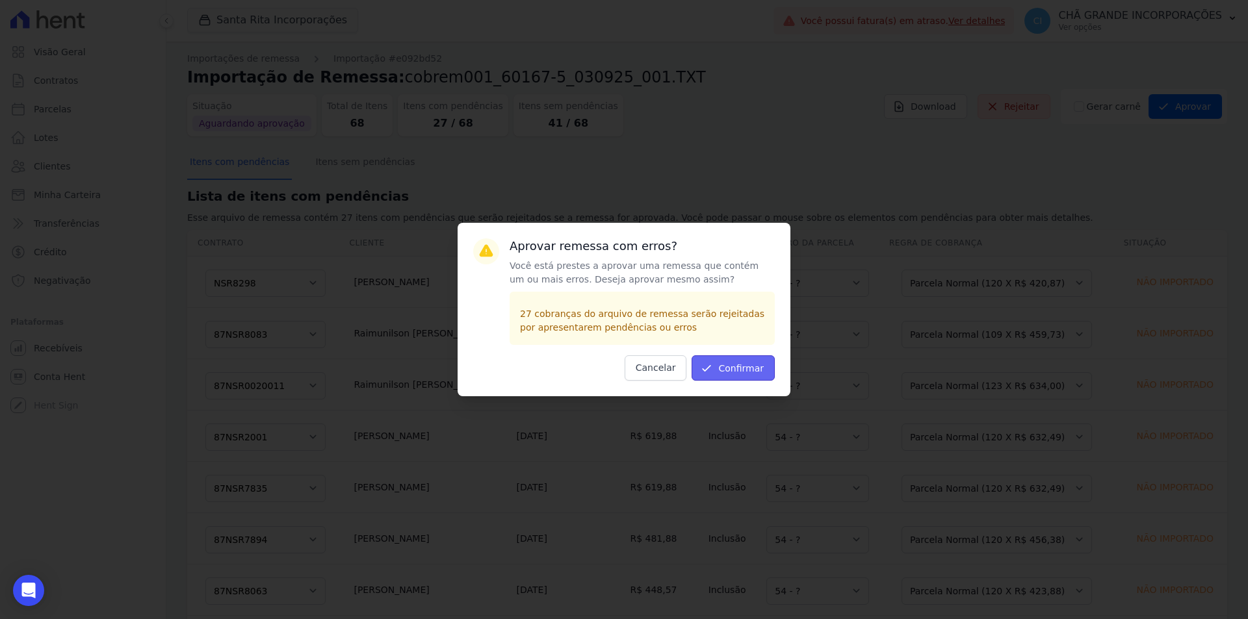
click at [739, 361] on button "Confirmar" at bounding box center [732, 367] width 83 height 25
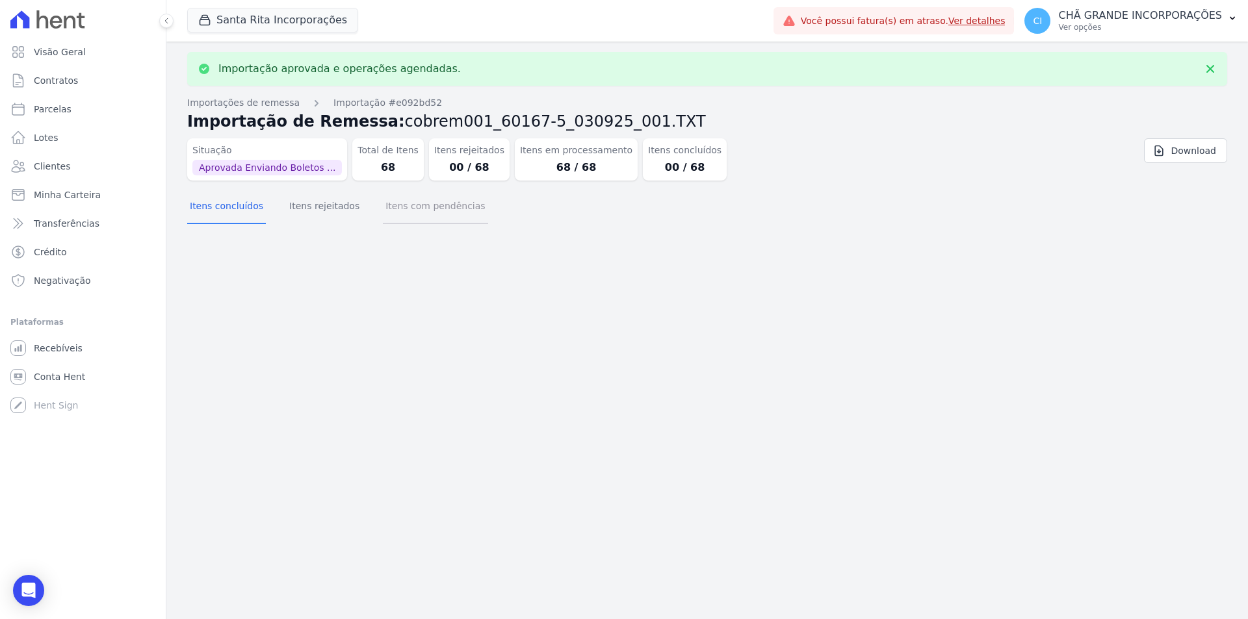
click at [431, 211] on button "Itens com pendências" at bounding box center [435, 207] width 105 height 34
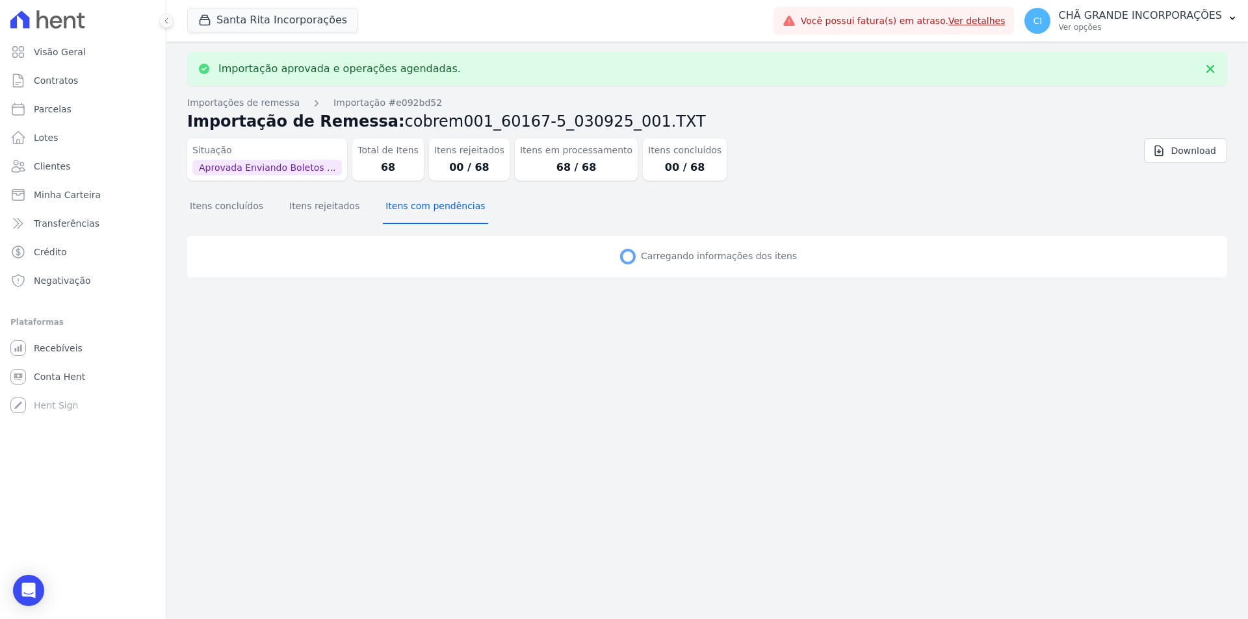
click at [431, 211] on button "Itens com pendências" at bounding box center [435, 207] width 105 height 34
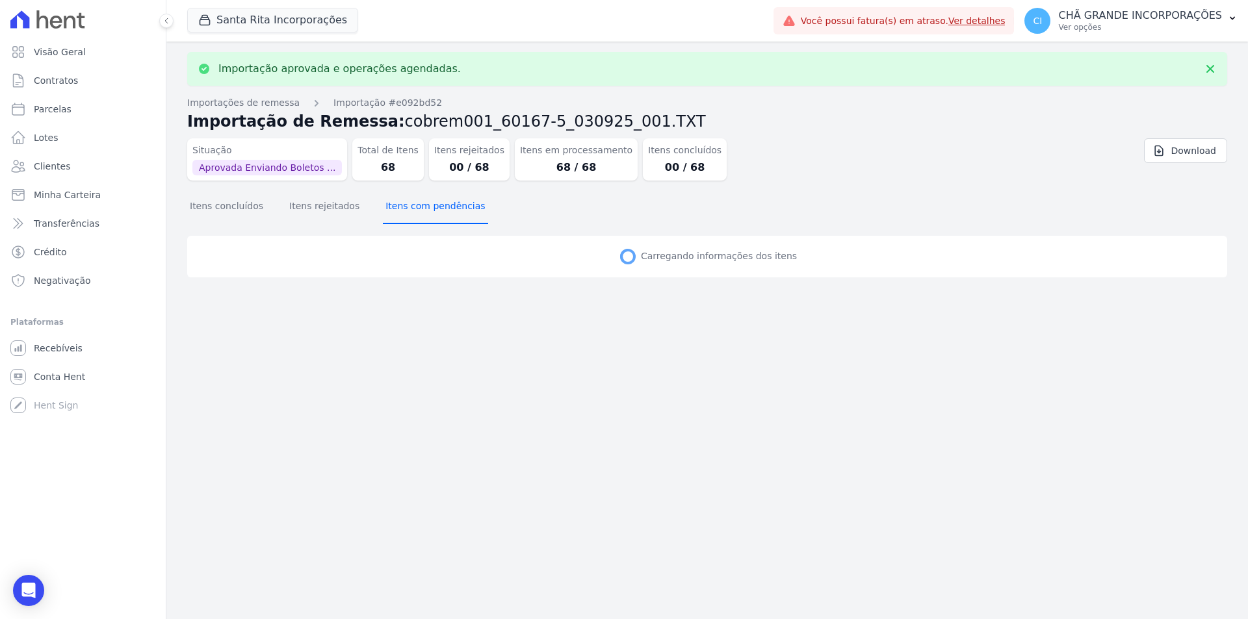
click at [431, 211] on button "Itens com pendências" at bounding box center [435, 207] width 105 height 34
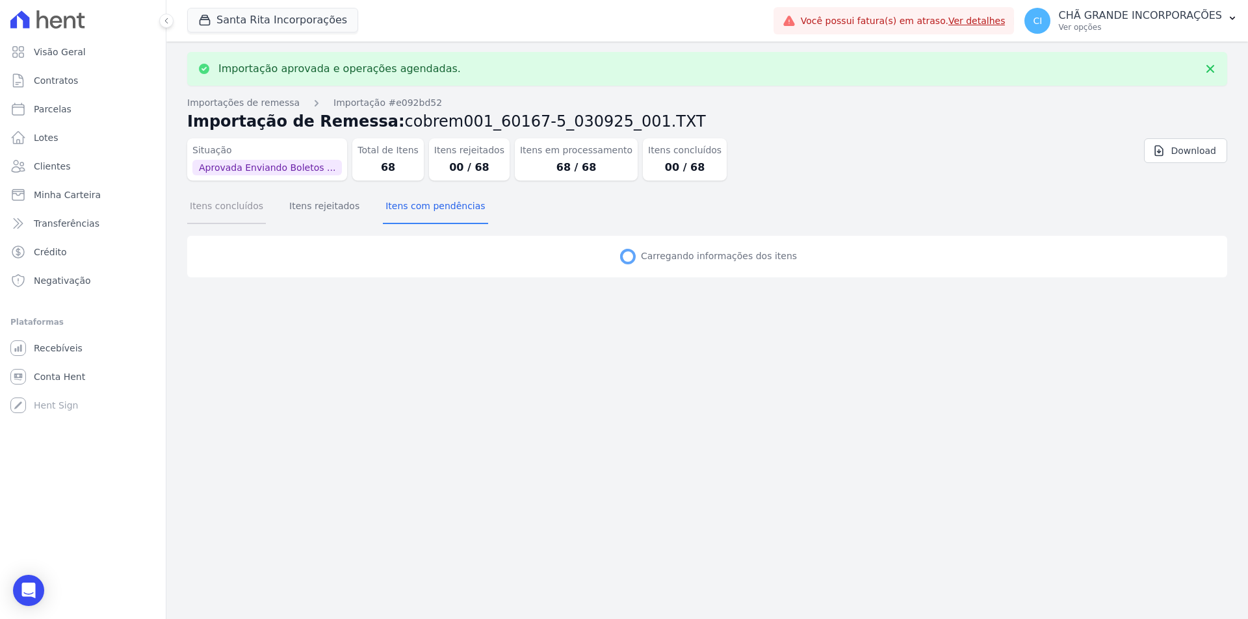
click at [194, 218] on button "Itens concluídos" at bounding box center [226, 207] width 79 height 34
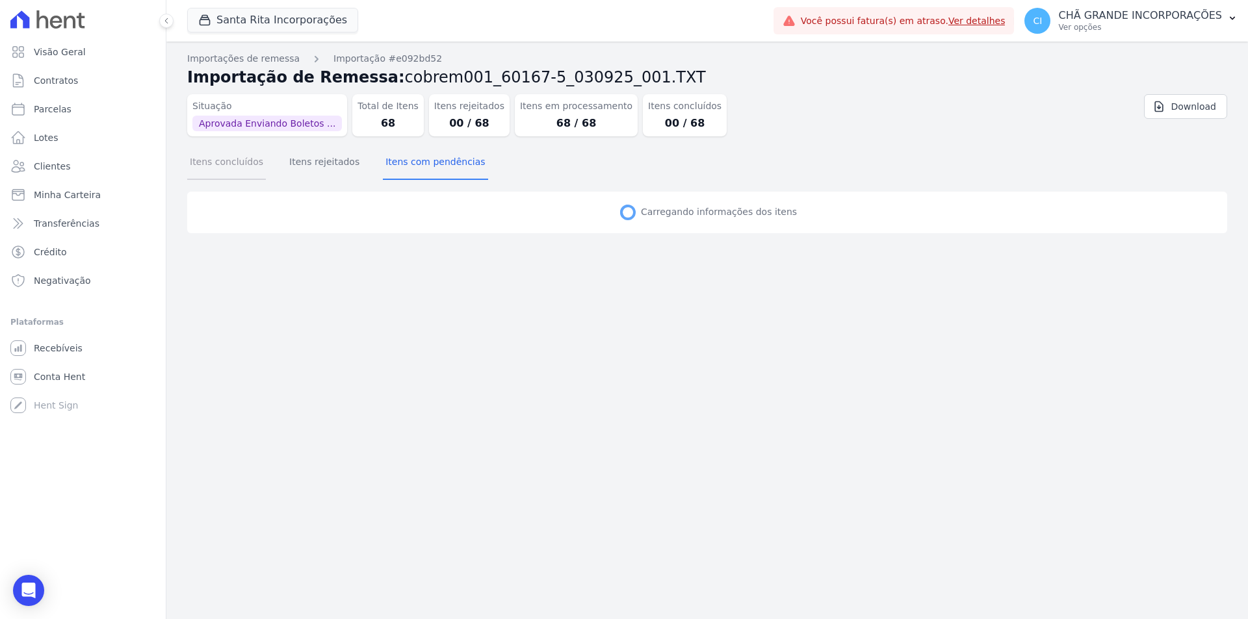
click at [236, 165] on button "Itens concluídos" at bounding box center [226, 163] width 79 height 34
select select "none"
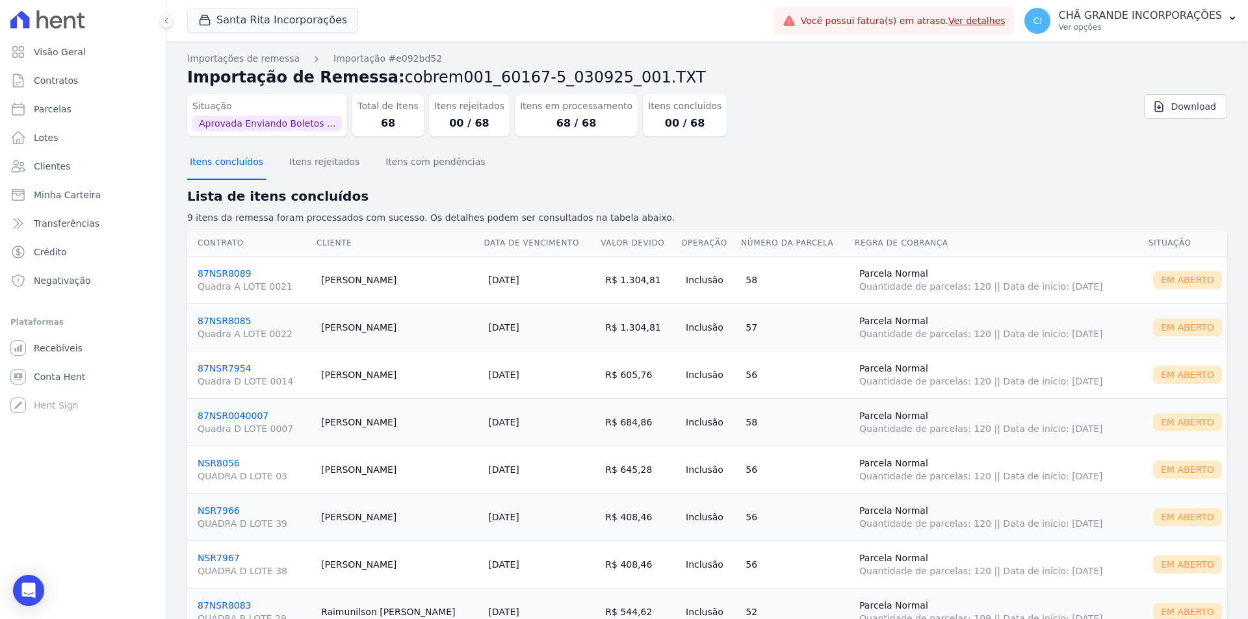
select select "none"
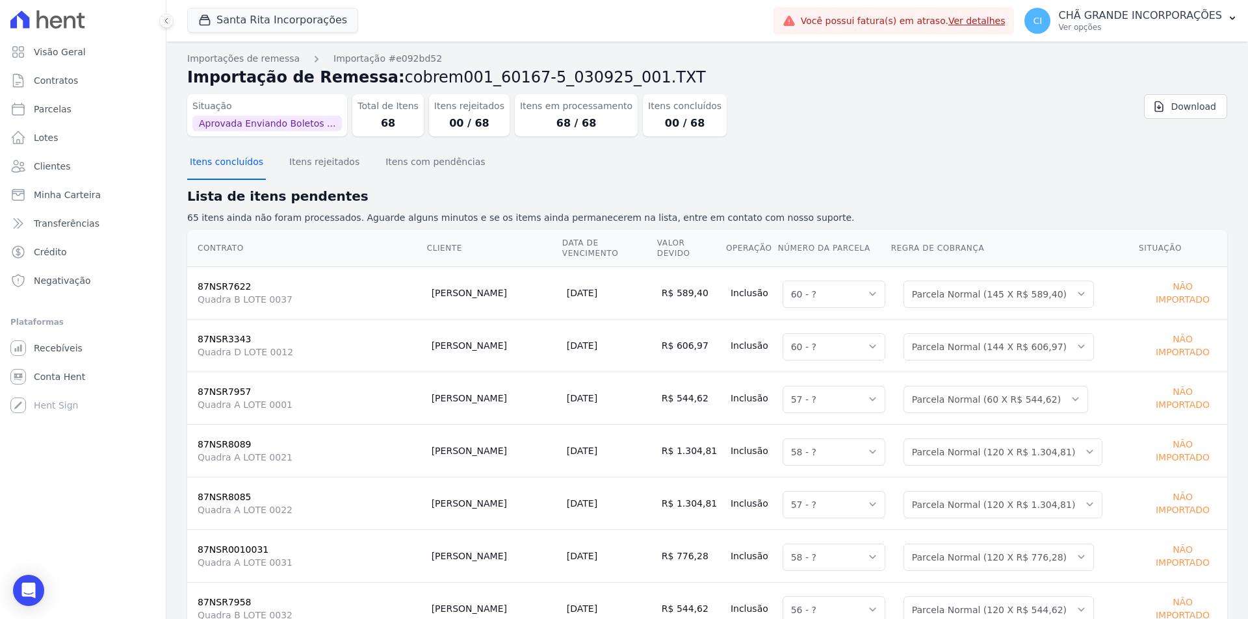
select select "none"
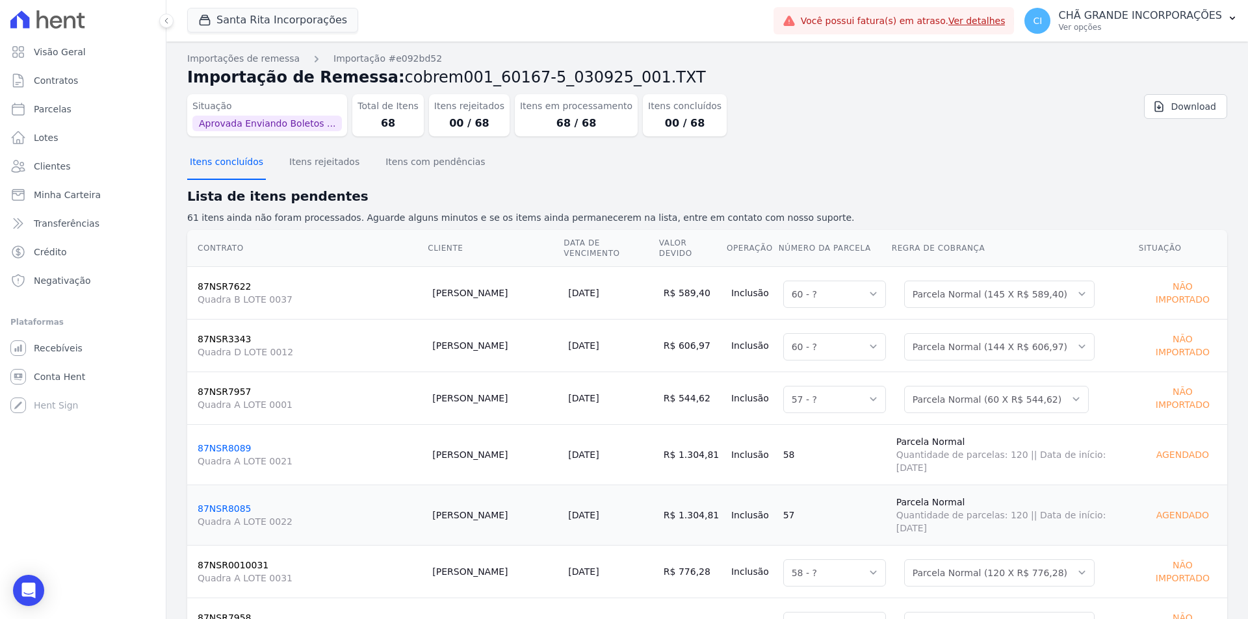
select select "none"
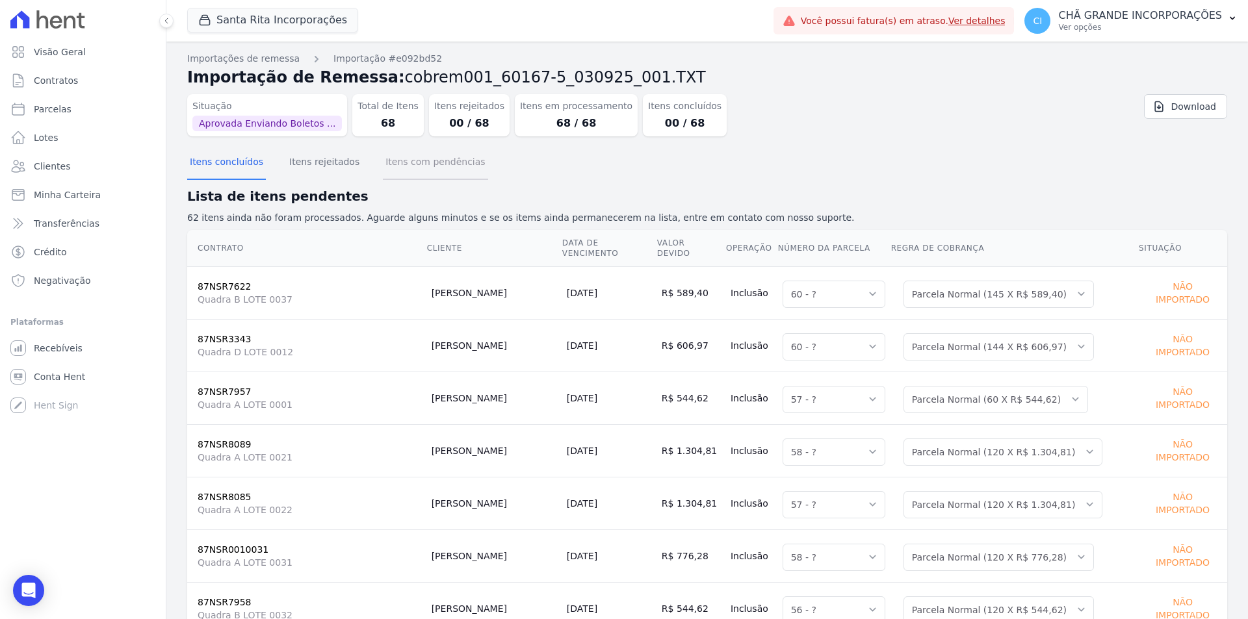
click at [434, 172] on button "Itens com pendências" at bounding box center [435, 163] width 105 height 34
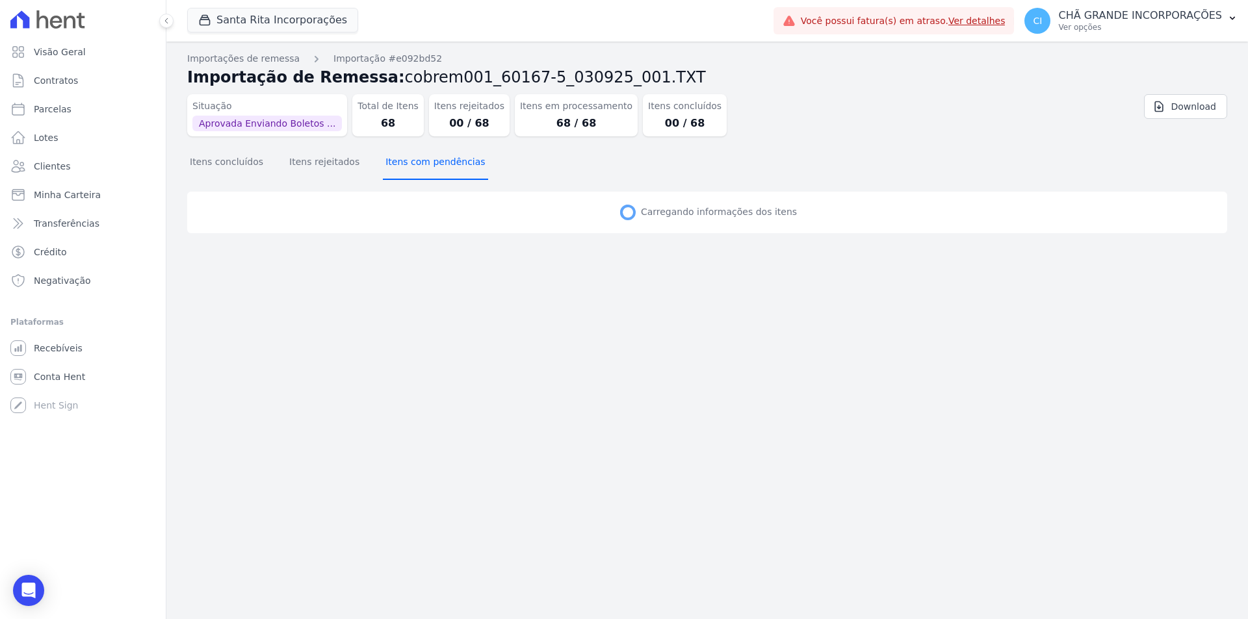
click at [444, 166] on button "Itens com pendências" at bounding box center [435, 163] width 105 height 34
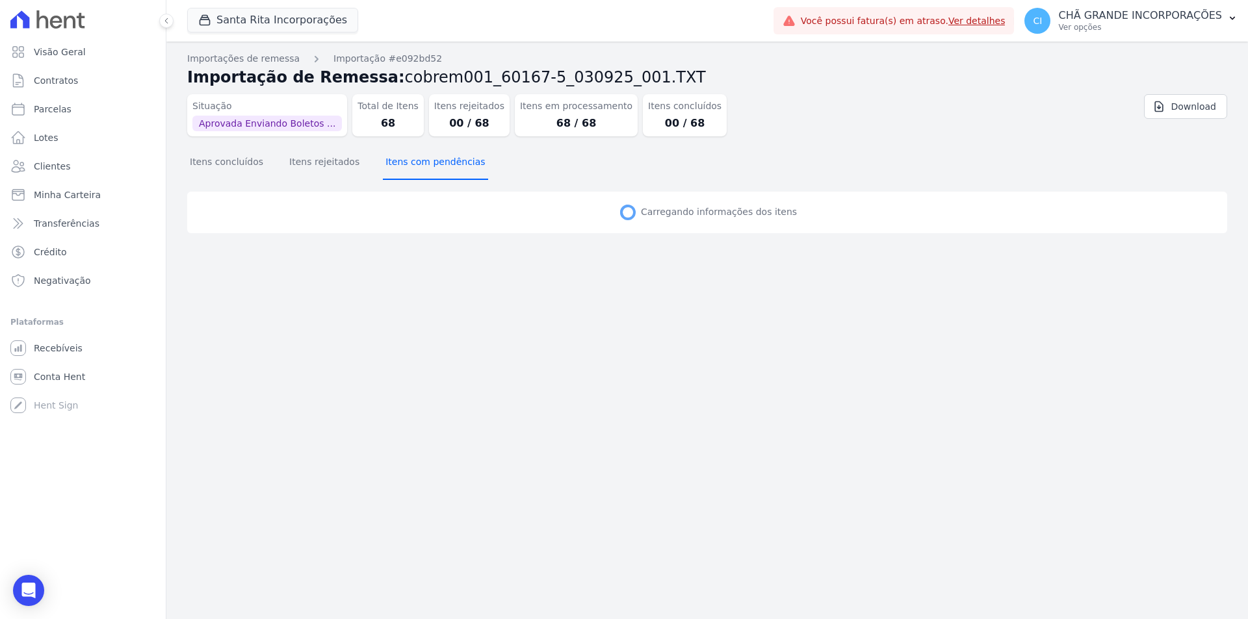
click at [444, 166] on button "Itens com pendências" at bounding box center [435, 163] width 105 height 34
click at [226, 168] on button "Itens concluídos" at bounding box center [226, 163] width 79 height 34
click at [318, 173] on button "Itens rejeitados" at bounding box center [324, 163] width 75 height 34
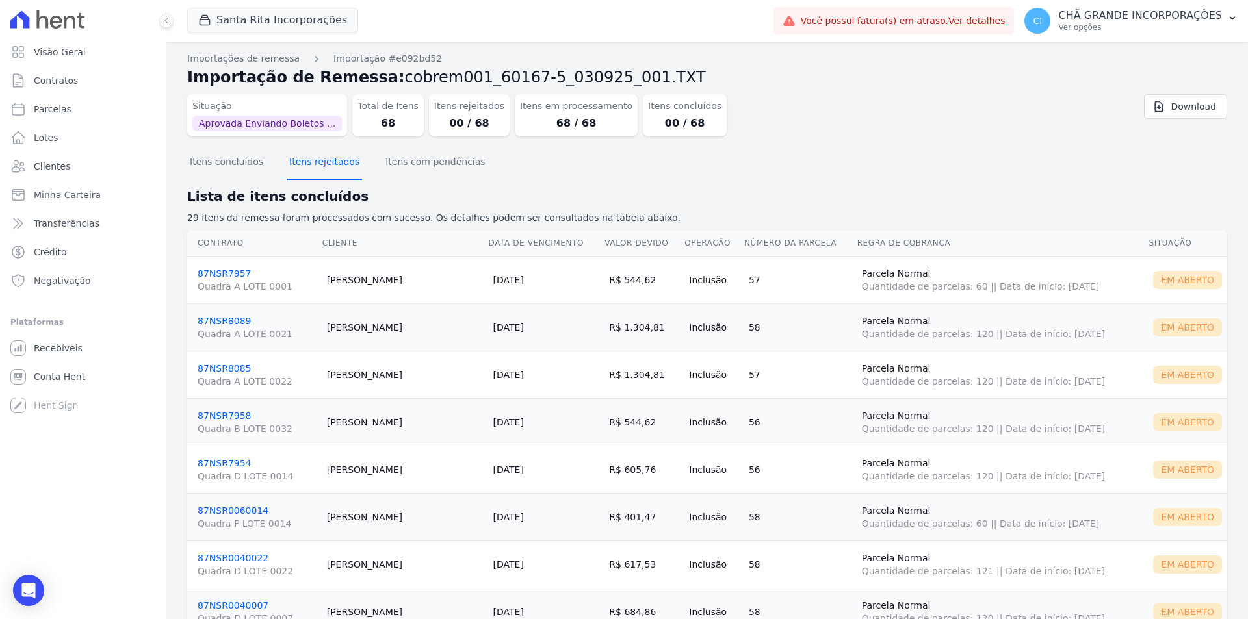
select select "none"
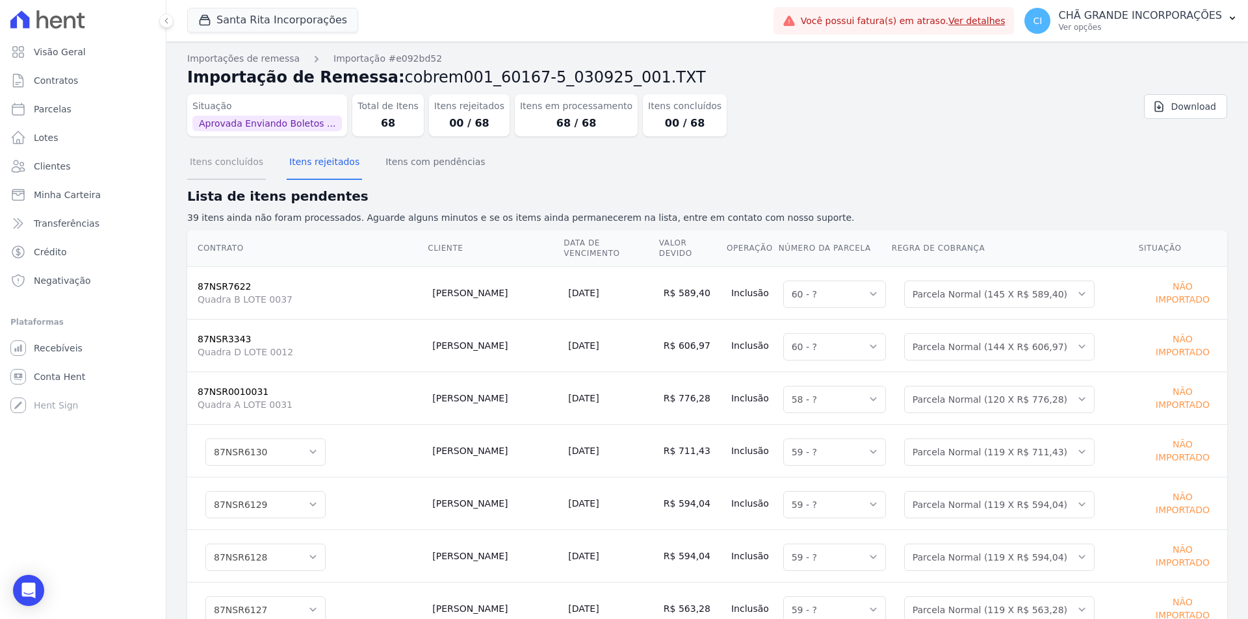
click at [238, 170] on button "Itens concluídos" at bounding box center [226, 163] width 79 height 34
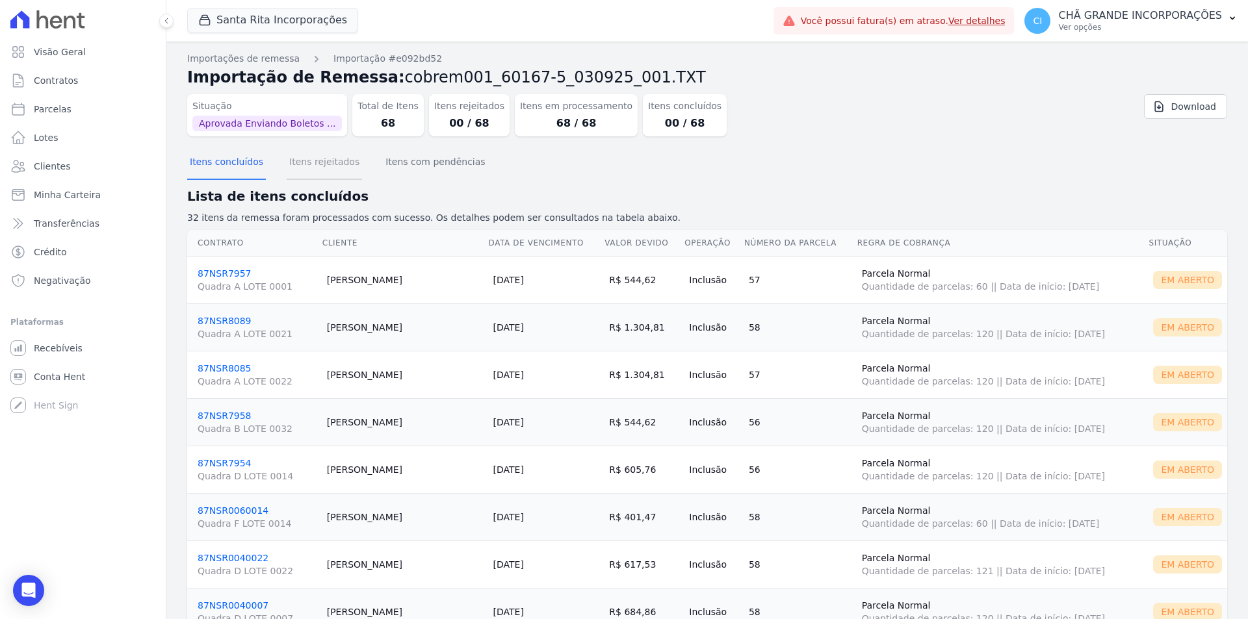
click at [320, 162] on button "Itens rejeitados" at bounding box center [324, 163] width 75 height 34
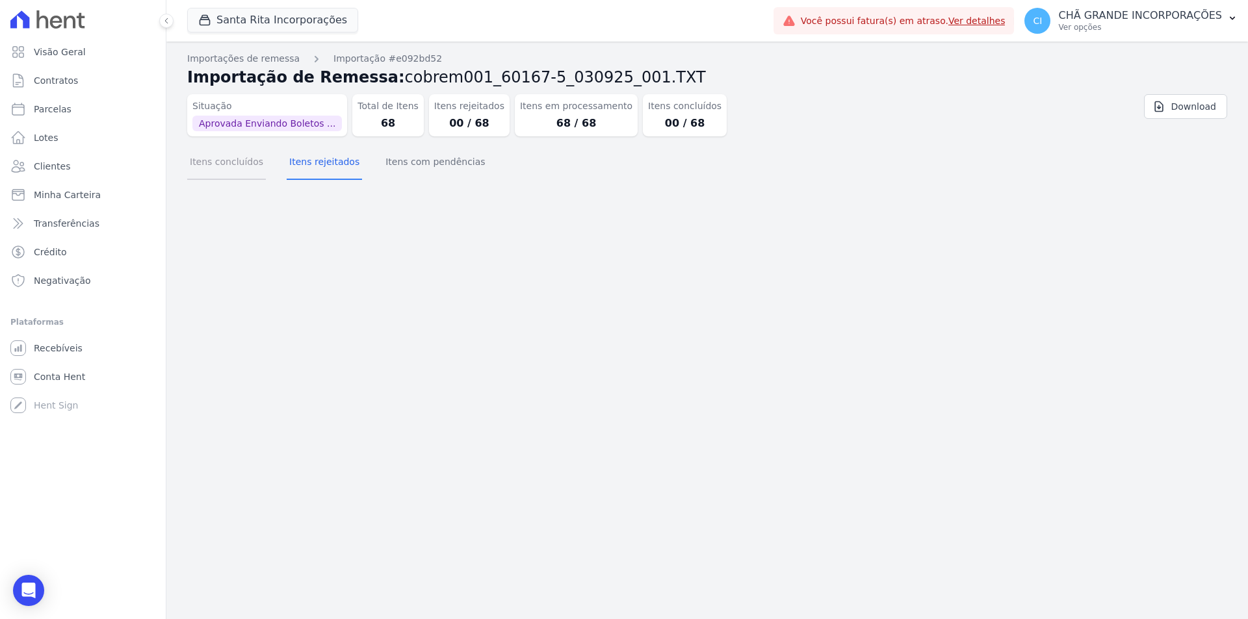
click at [222, 162] on button "Itens concluídos" at bounding box center [226, 163] width 79 height 34
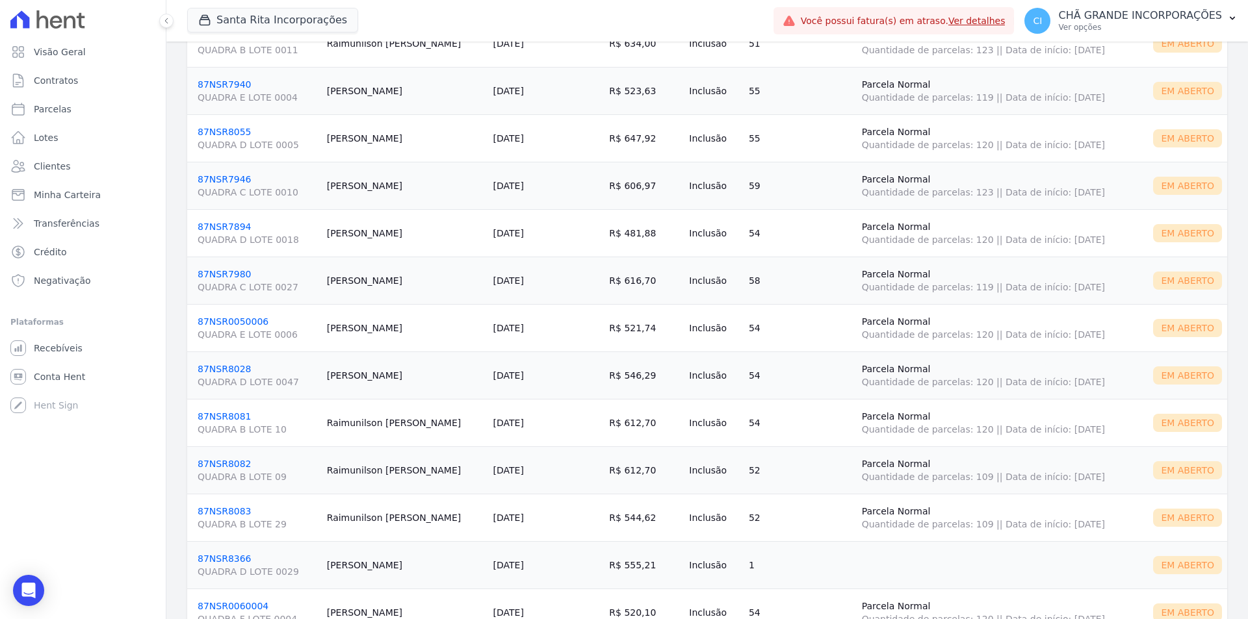
scroll to position [1330, 0]
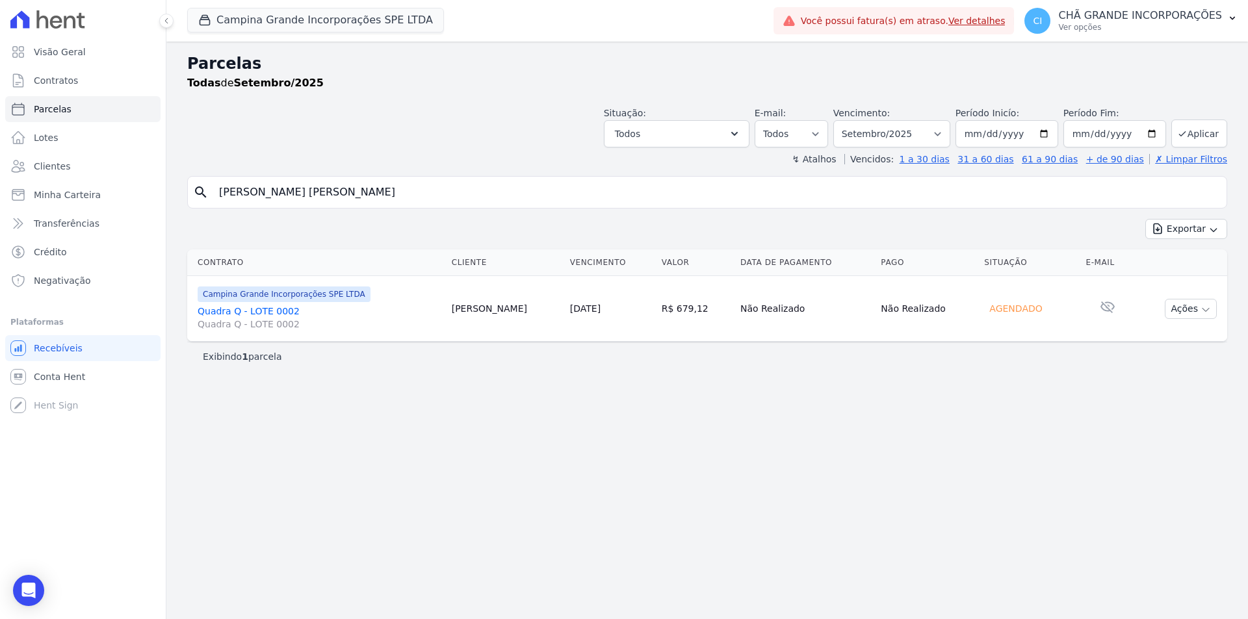
select select
